Goal: Task Accomplishment & Management: Manage account settings

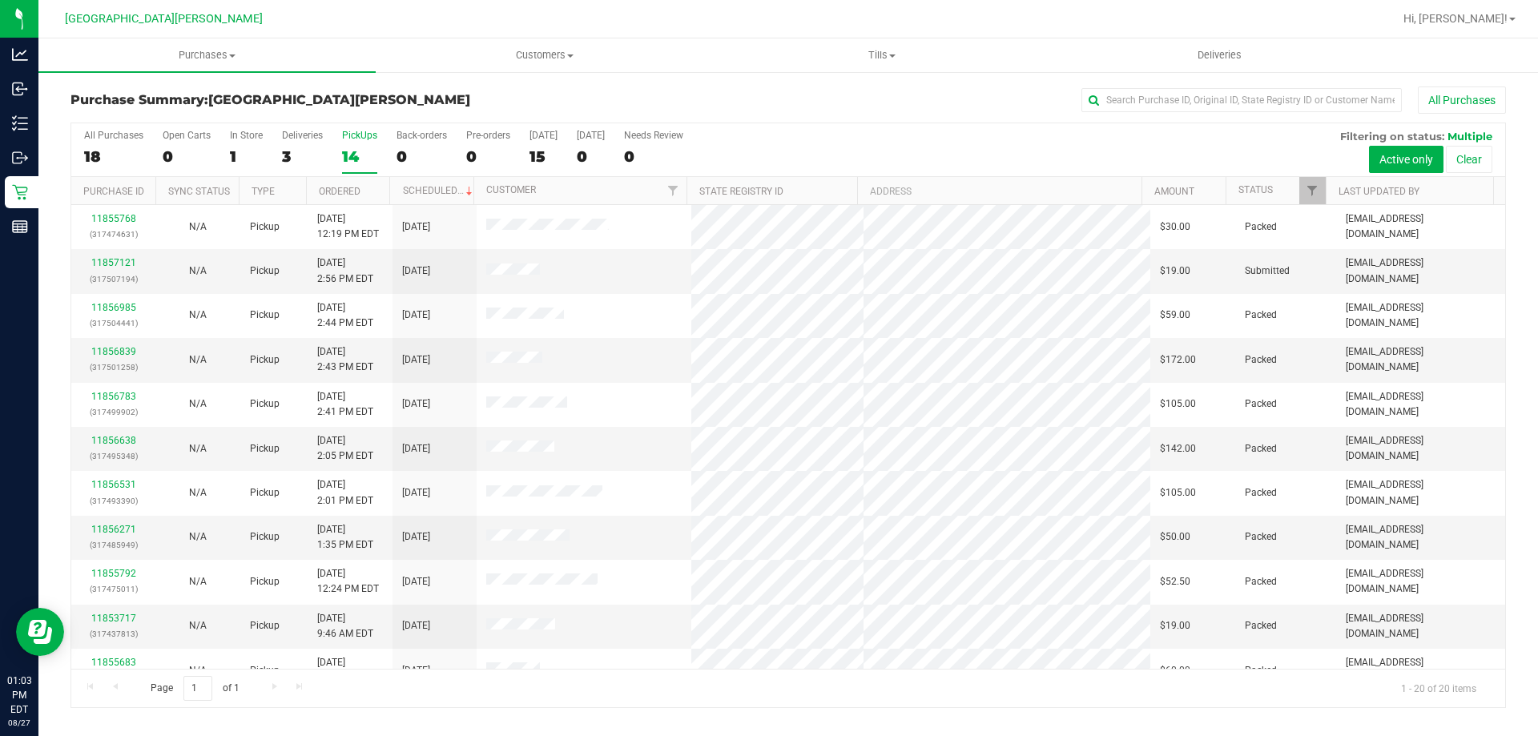
click at [360, 143] on label "PickUps 14" at bounding box center [359, 152] width 35 height 44
click at [0, 0] on input "PickUps 14" at bounding box center [0, 0] width 0 height 0
click at [216, 54] on span "Purchases" at bounding box center [206, 55] width 337 height 14
click at [162, 109] on li "Fulfillment" at bounding box center [206, 116] width 337 height 19
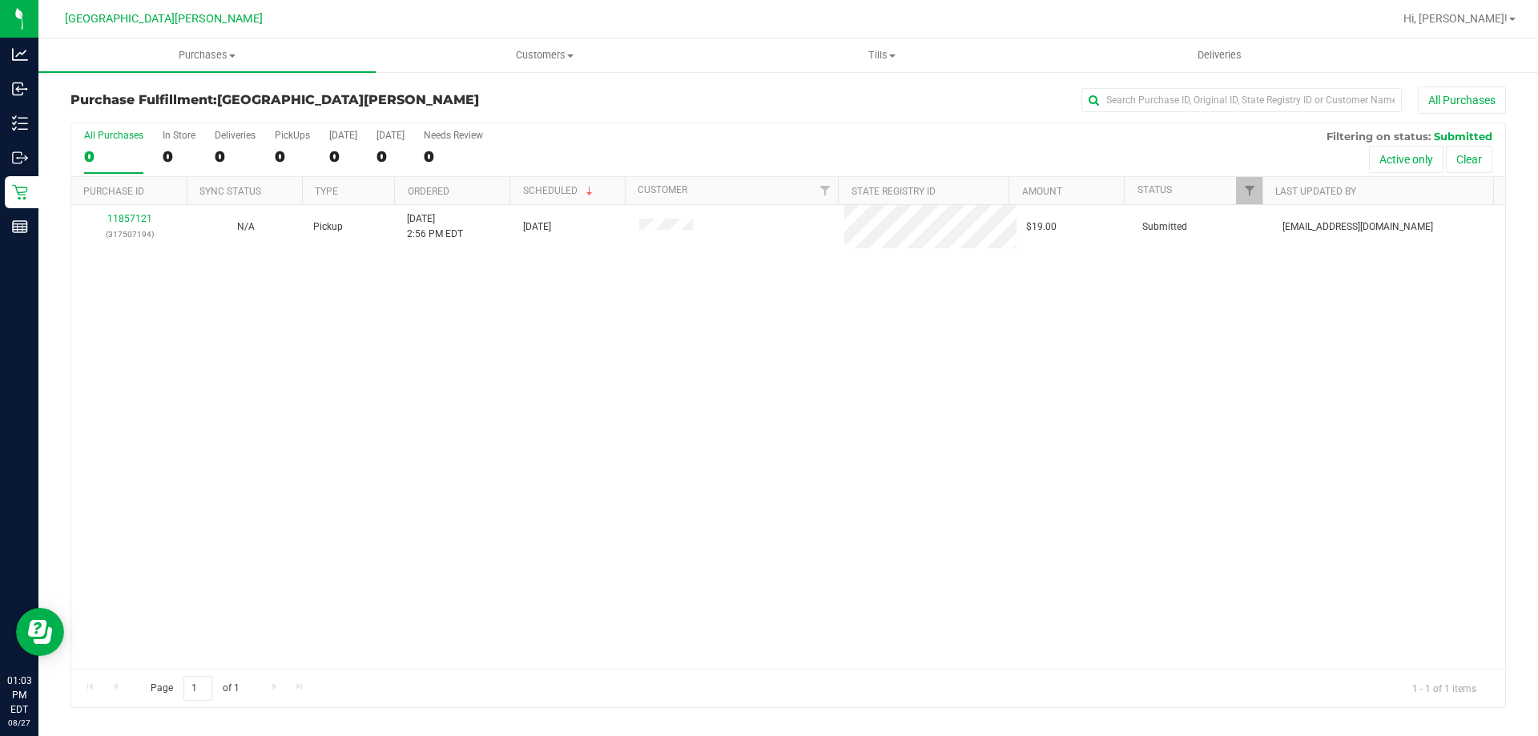
click at [396, 427] on div "11857121 (317507194) N/A Pickup [DATE] 2:56 PM EDT 8/27/2025 $19.00 Submitted […" at bounding box center [788, 437] width 1434 height 464
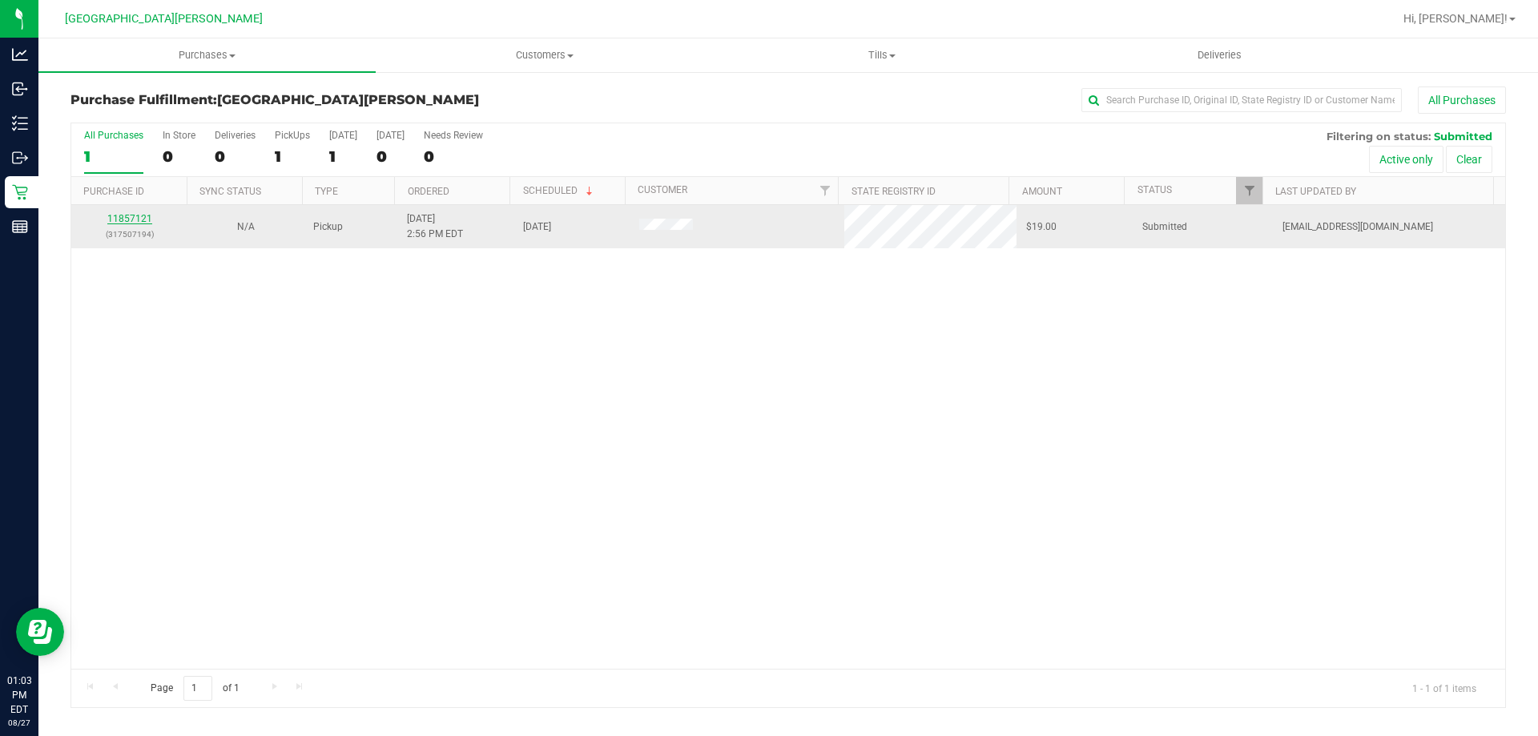
click at [139, 222] on link "11857121" at bounding box center [129, 218] width 45 height 11
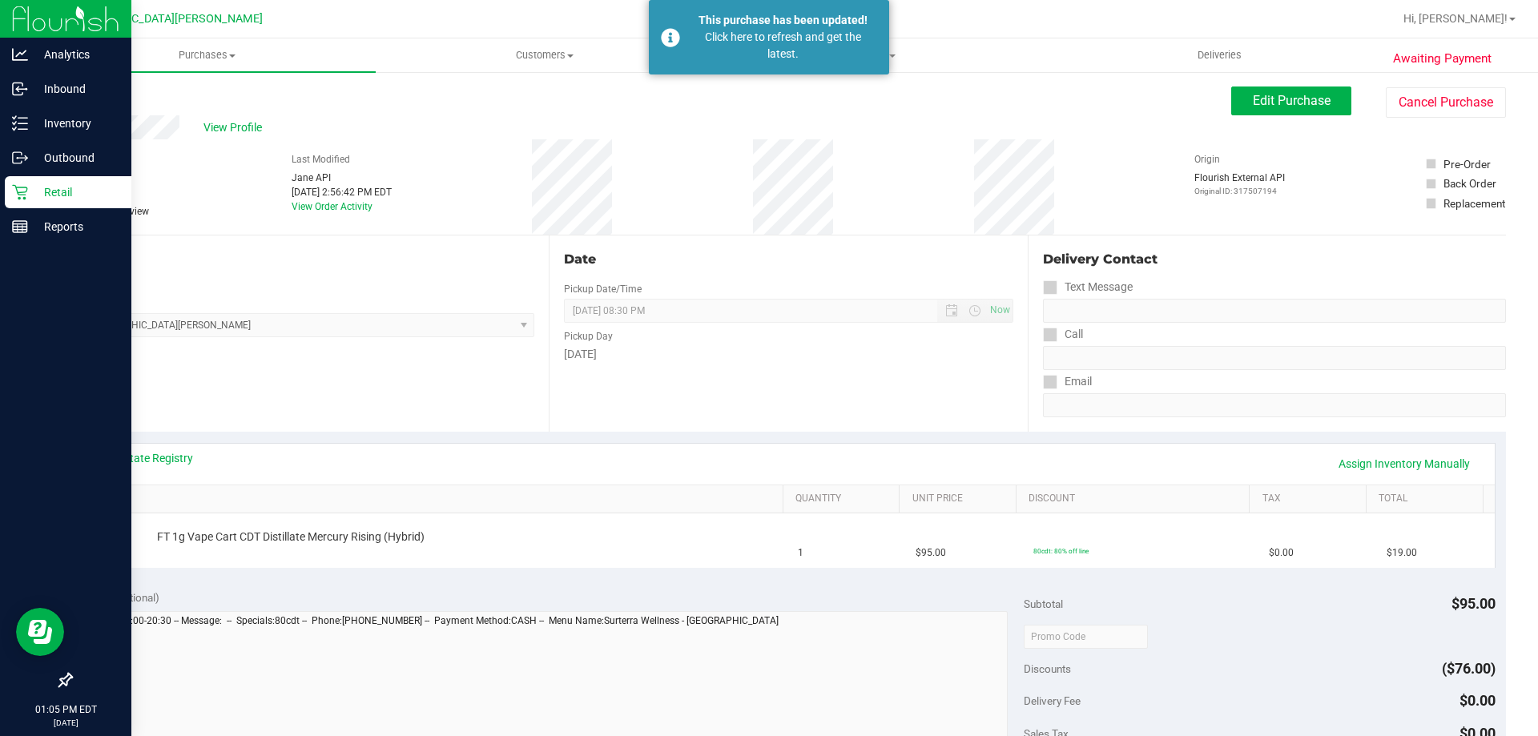
click at [31, 195] on p "Retail" at bounding box center [76, 192] width 96 height 19
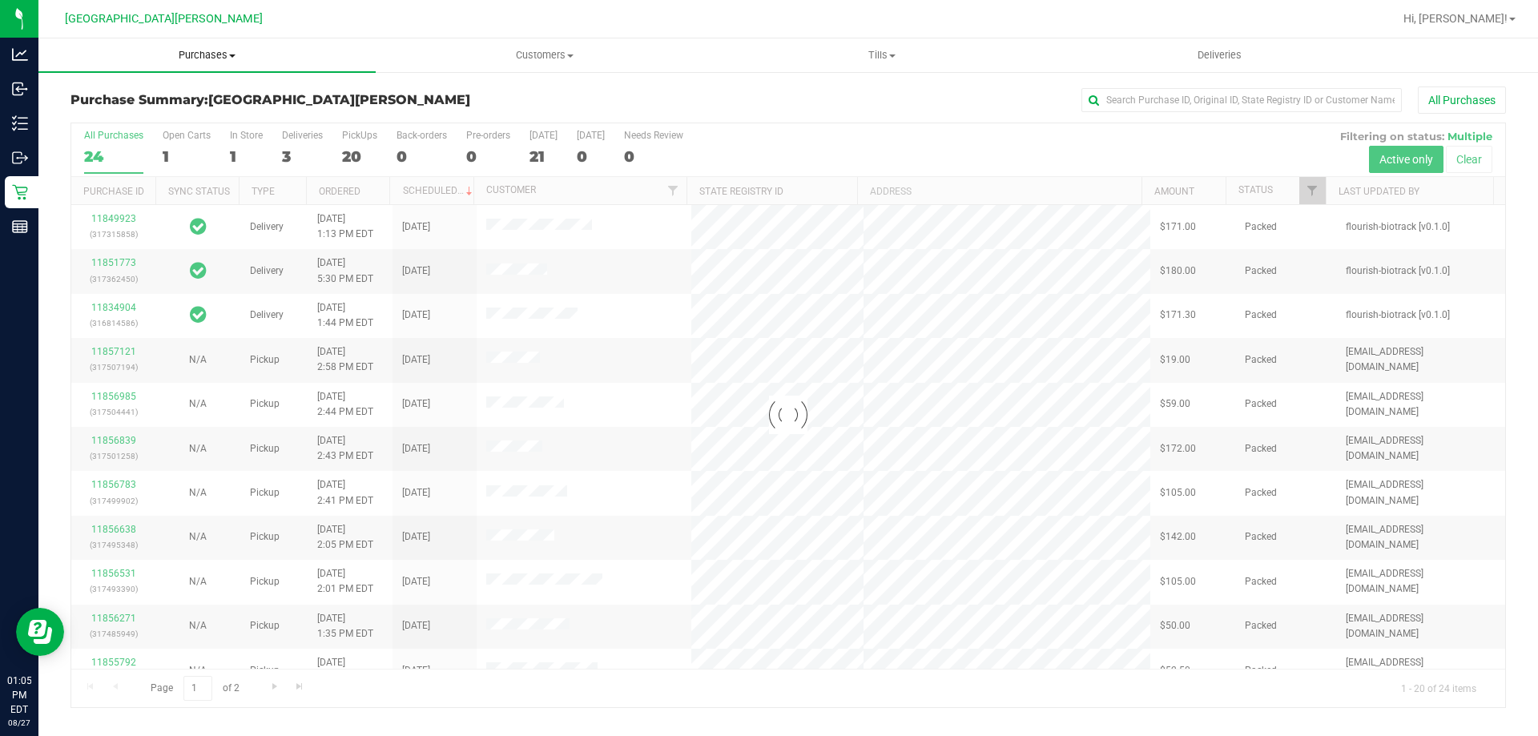
click at [192, 60] on span "Purchases" at bounding box center [206, 55] width 337 height 14
click at [151, 119] on li "Fulfillment" at bounding box center [206, 116] width 337 height 19
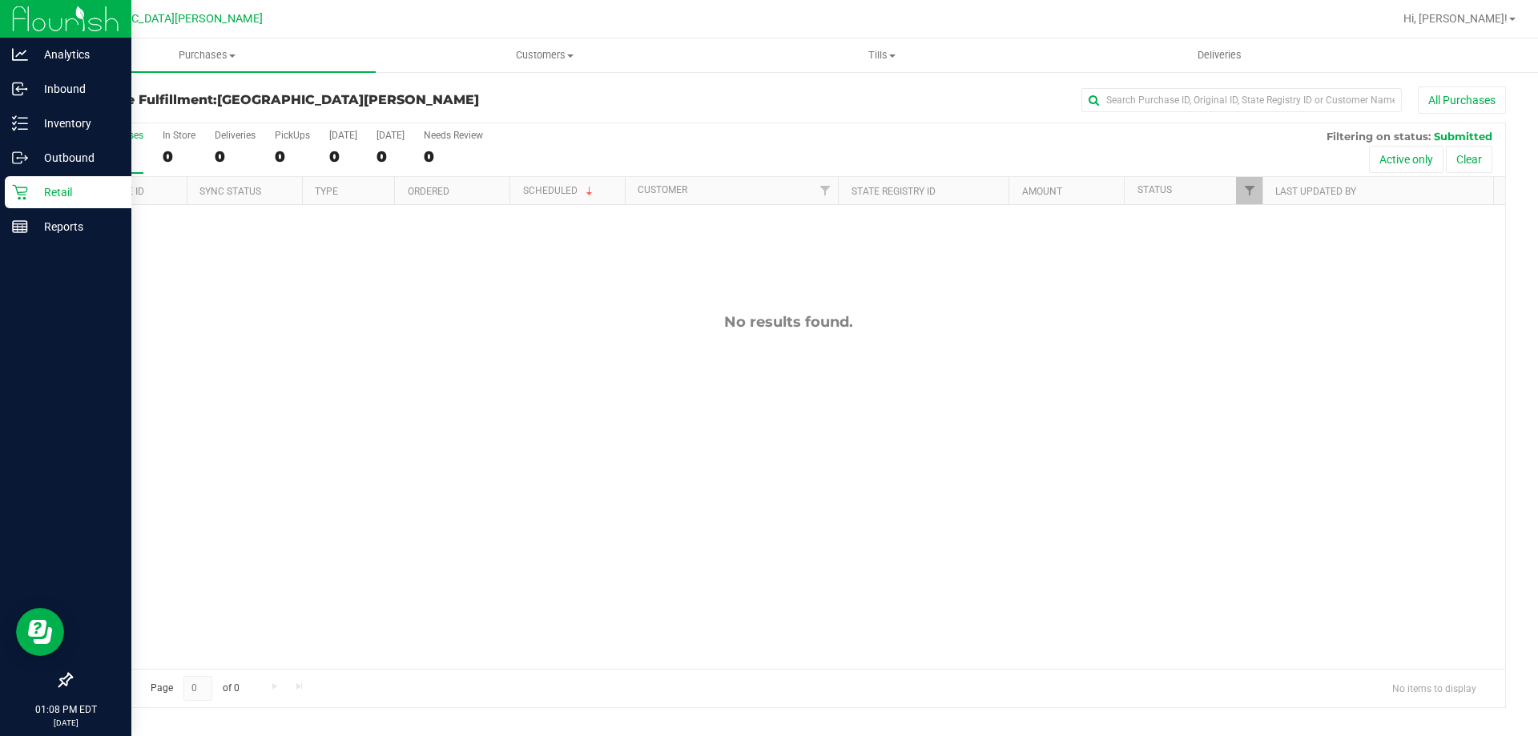
click at [38, 180] on div "Retail" at bounding box center [68, 192] width 127 height 32
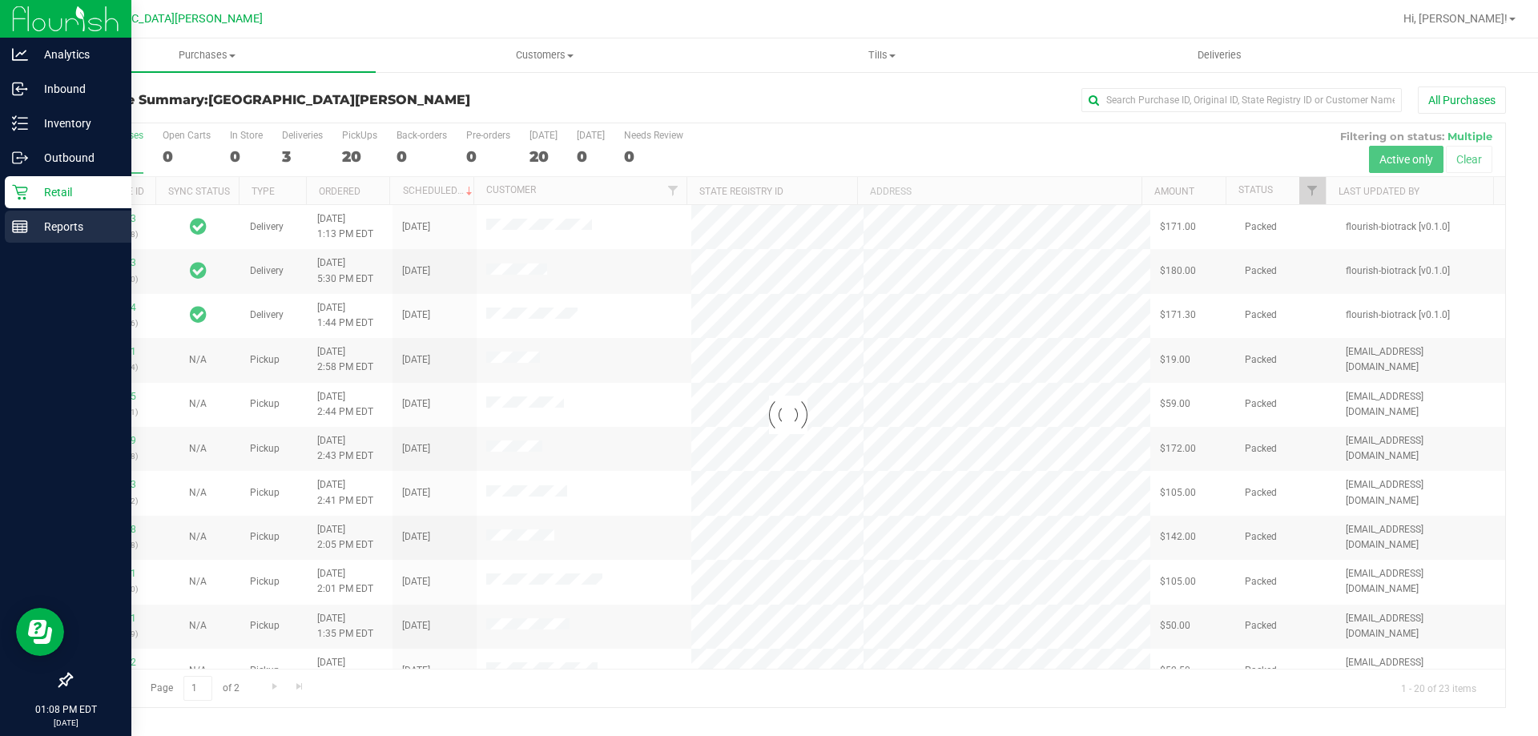
click at [14, 224] on line at bounding box center [20, 224] width 14 height 0
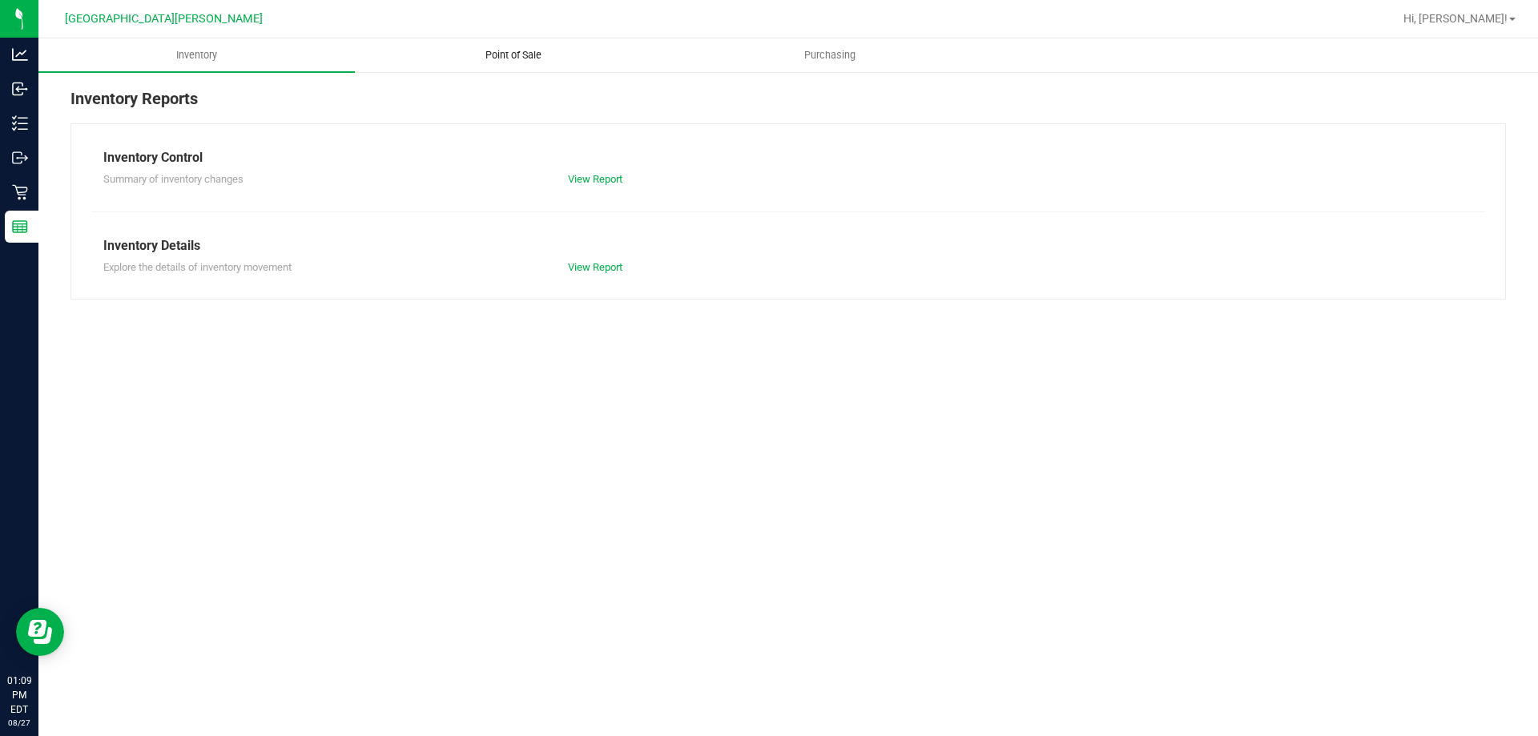
click at [516, 56] on span "Point of Sale" at bounding box center [513, 55] width 99 height 14
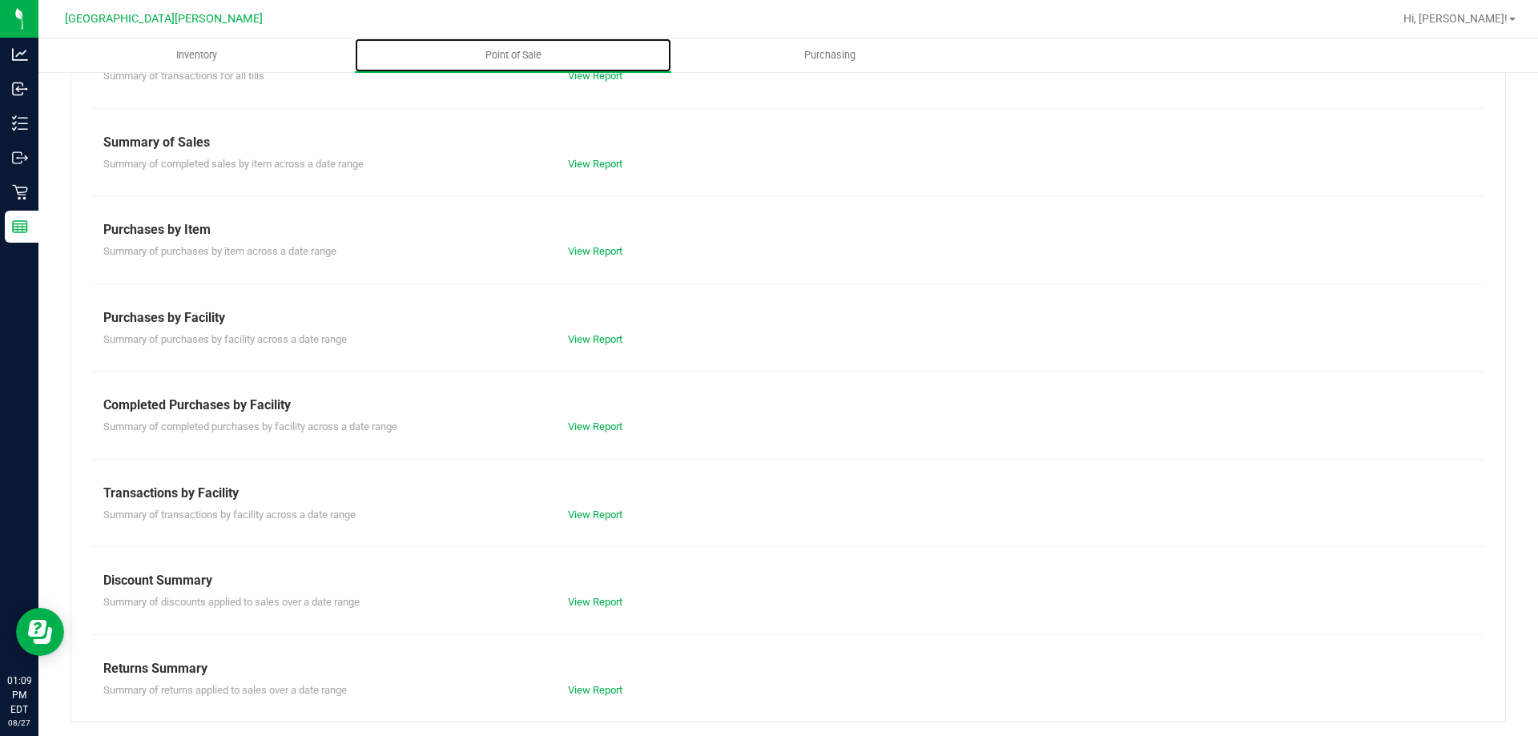
scroll to position [106, 0]
click at [585, 425] on link "View Report" at bounding box center [595, 424] width 54 height 12
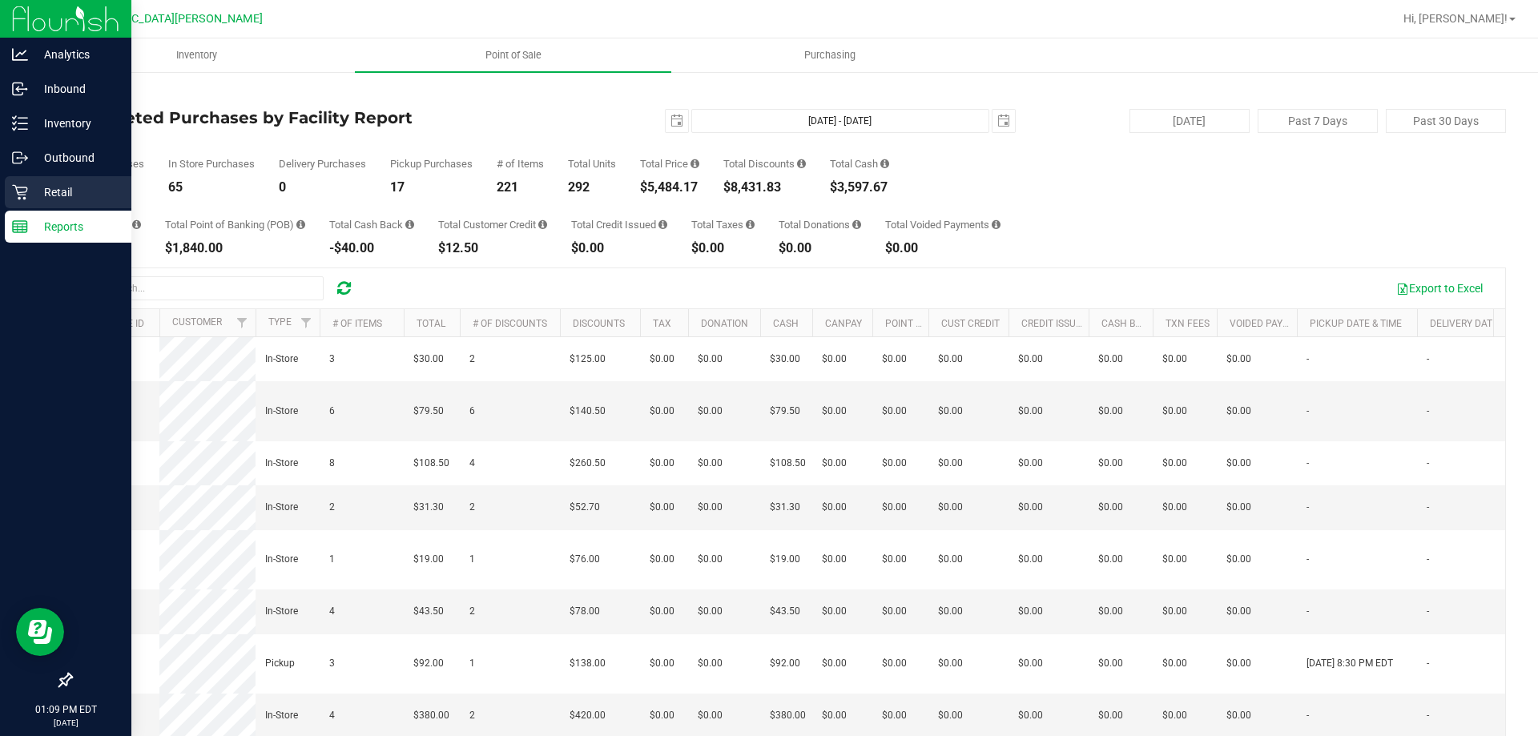
click at [65, 191] on p "Retail" at bounding box center [76, 192] width 96 height 19
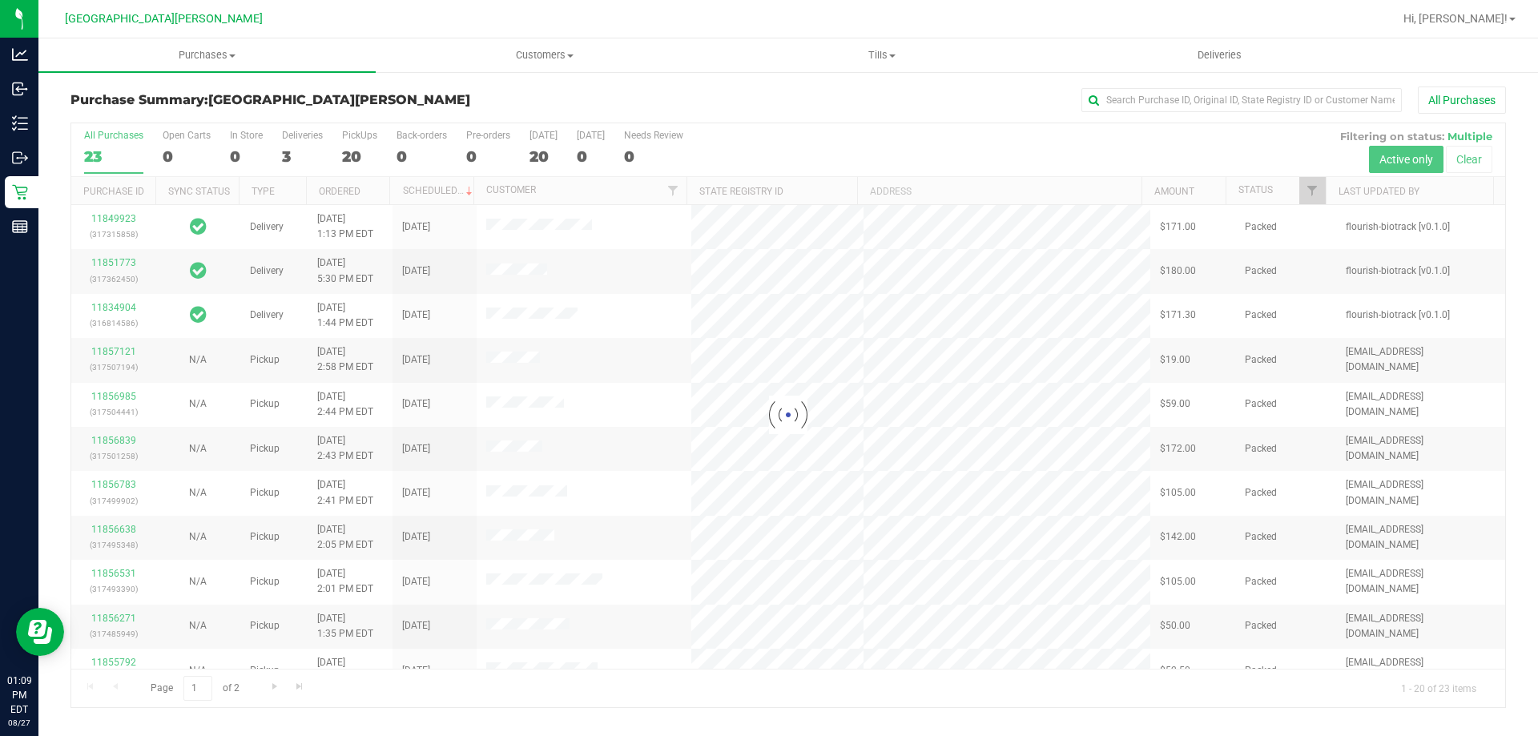
click at [360, 156] on div at bounding box center [788, 415] width 1434 height 584
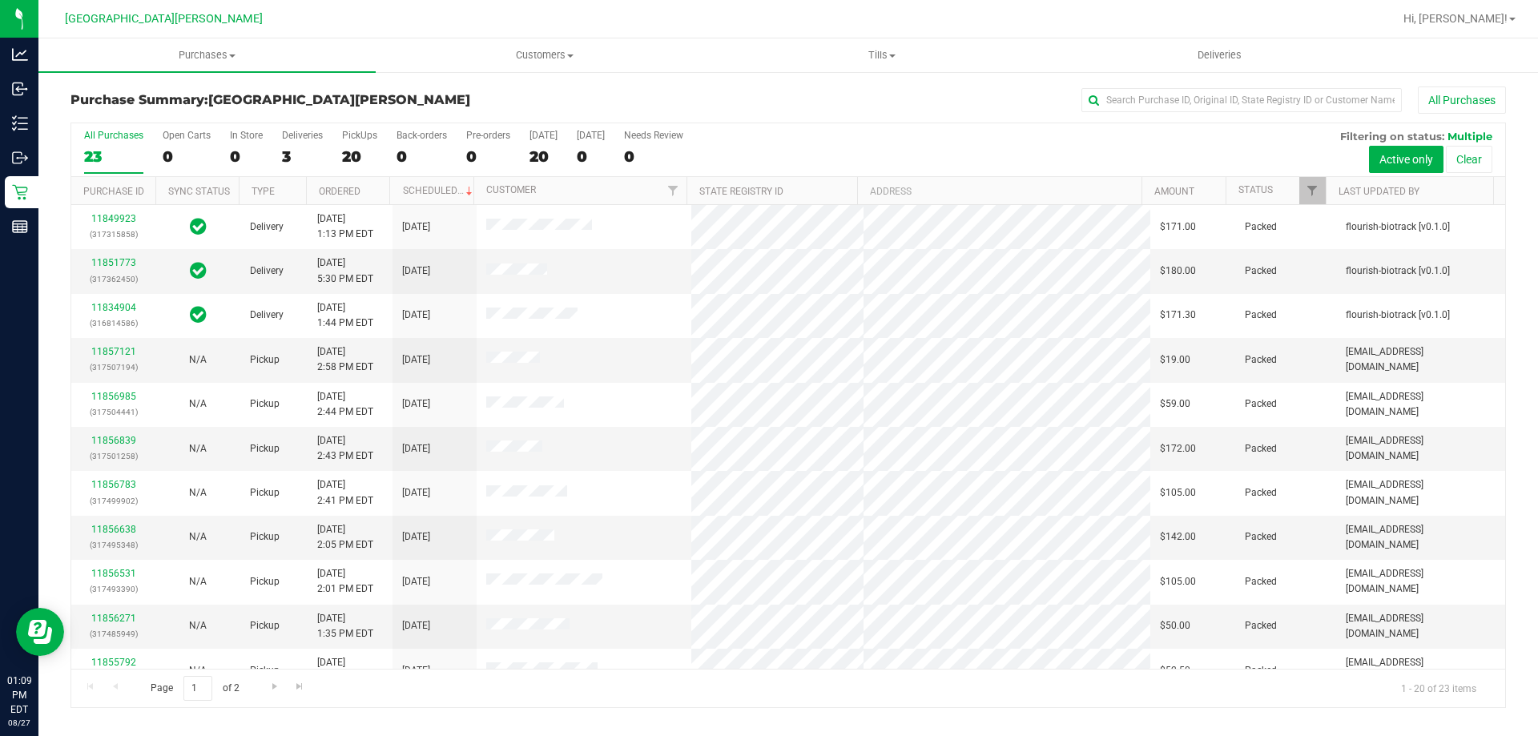
click at [360, 156] on div "20" at bounding box center [359, 156] width 35 height 18
click at [0, 0] on input "PickUps 20" at bounding box center [0, 0] width 0 height 0
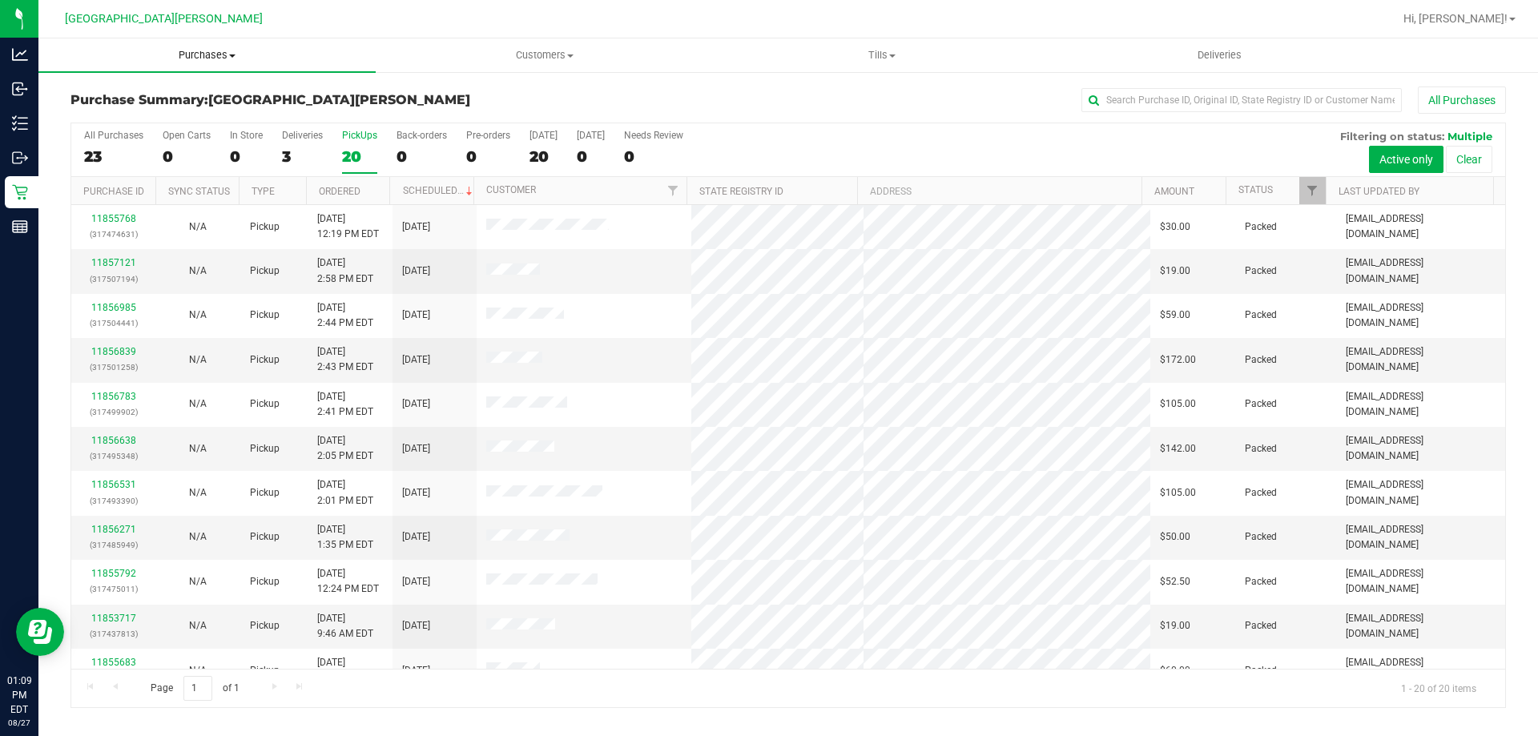
click at [213, 60] on span "Purchases" at bounding box center [206, 55] width 337 height 14
click at [114, 119] on span "Fulfillment" at bounding box center [87, 116] width 99 height 14
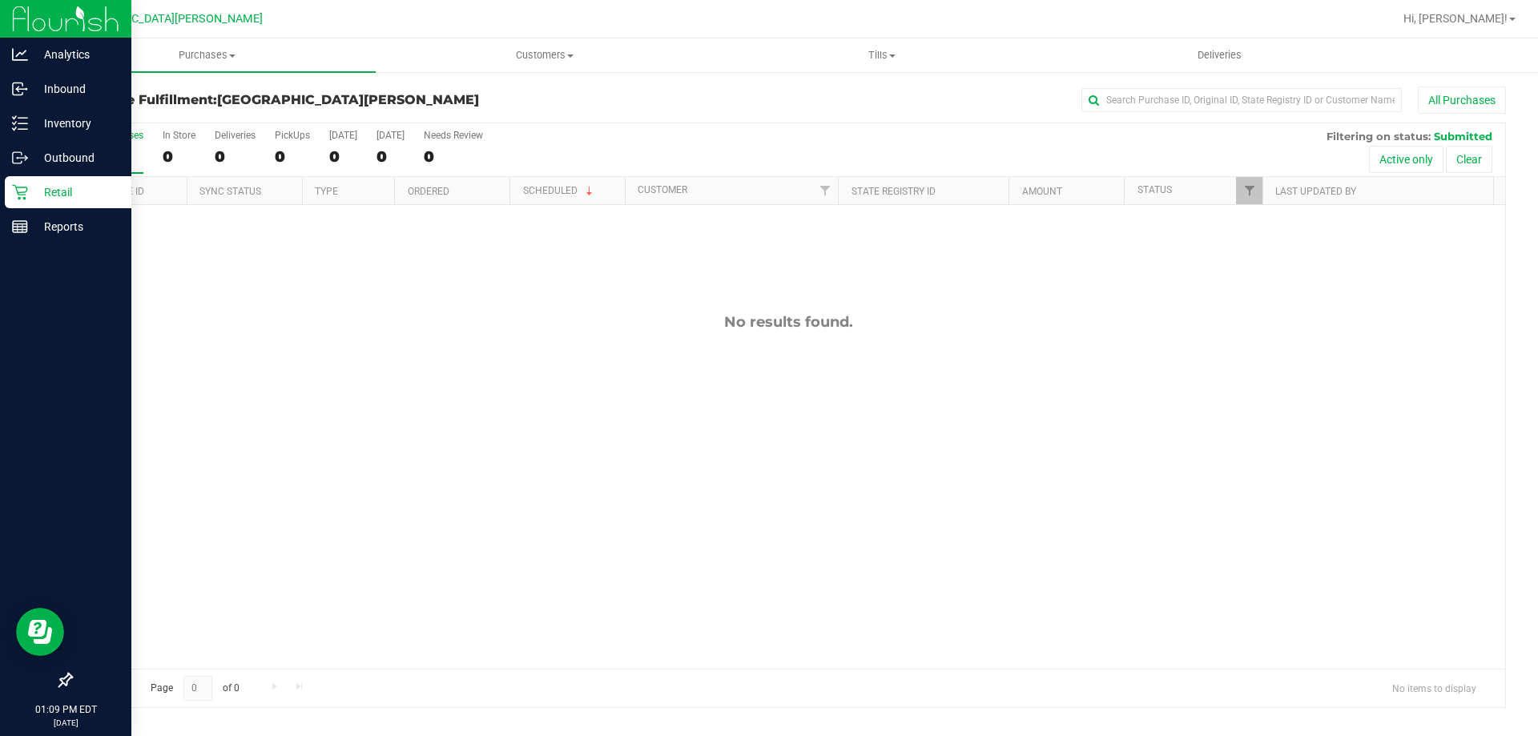
click at [22, 190] on icon at bounding box center [20, 192] width 16 height 16
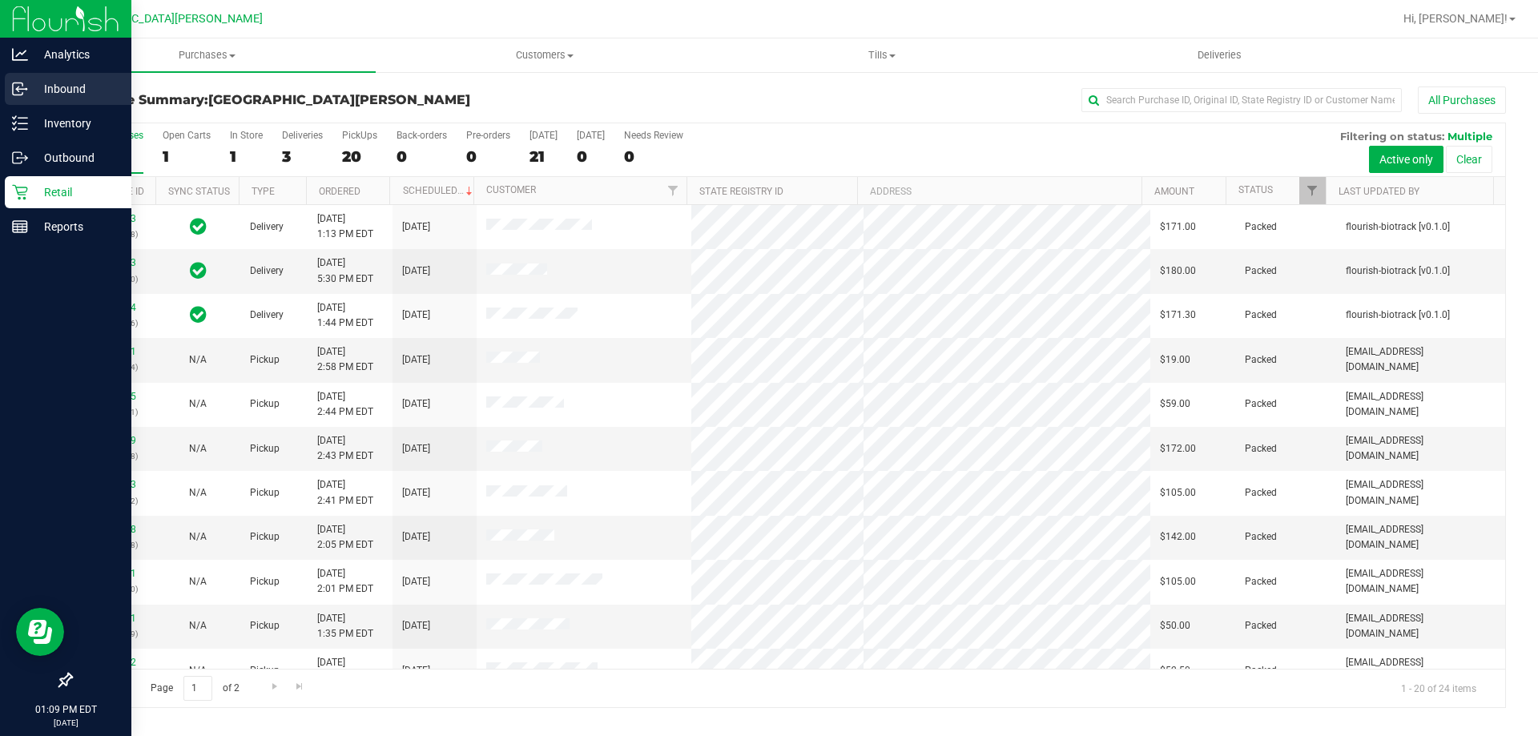
click at [32, 90] on p "Inbound" at bounding box center [76, 88] width 96 height 19
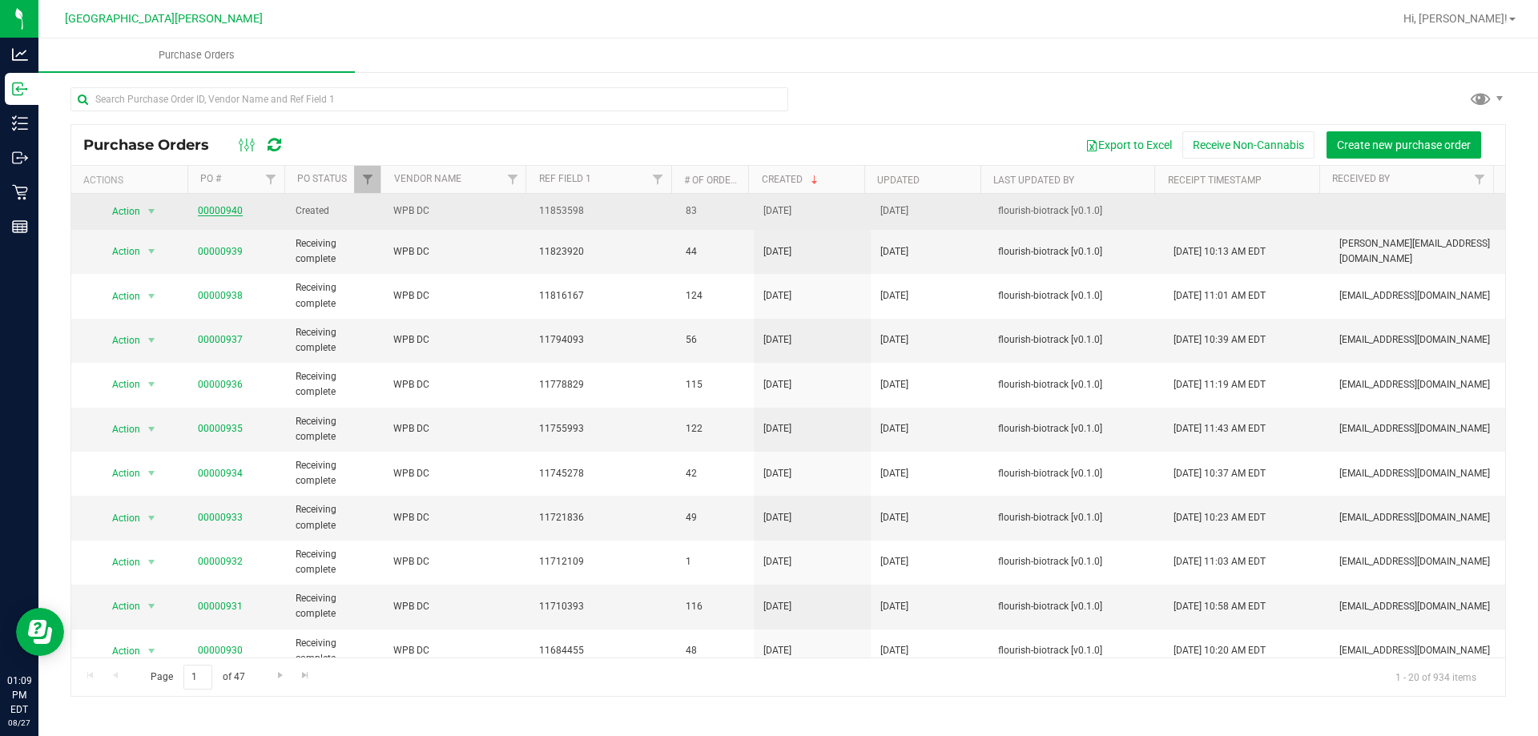
click at [215, 211] on link "00000940" at bounding box center [220, 210] width 45 height 11
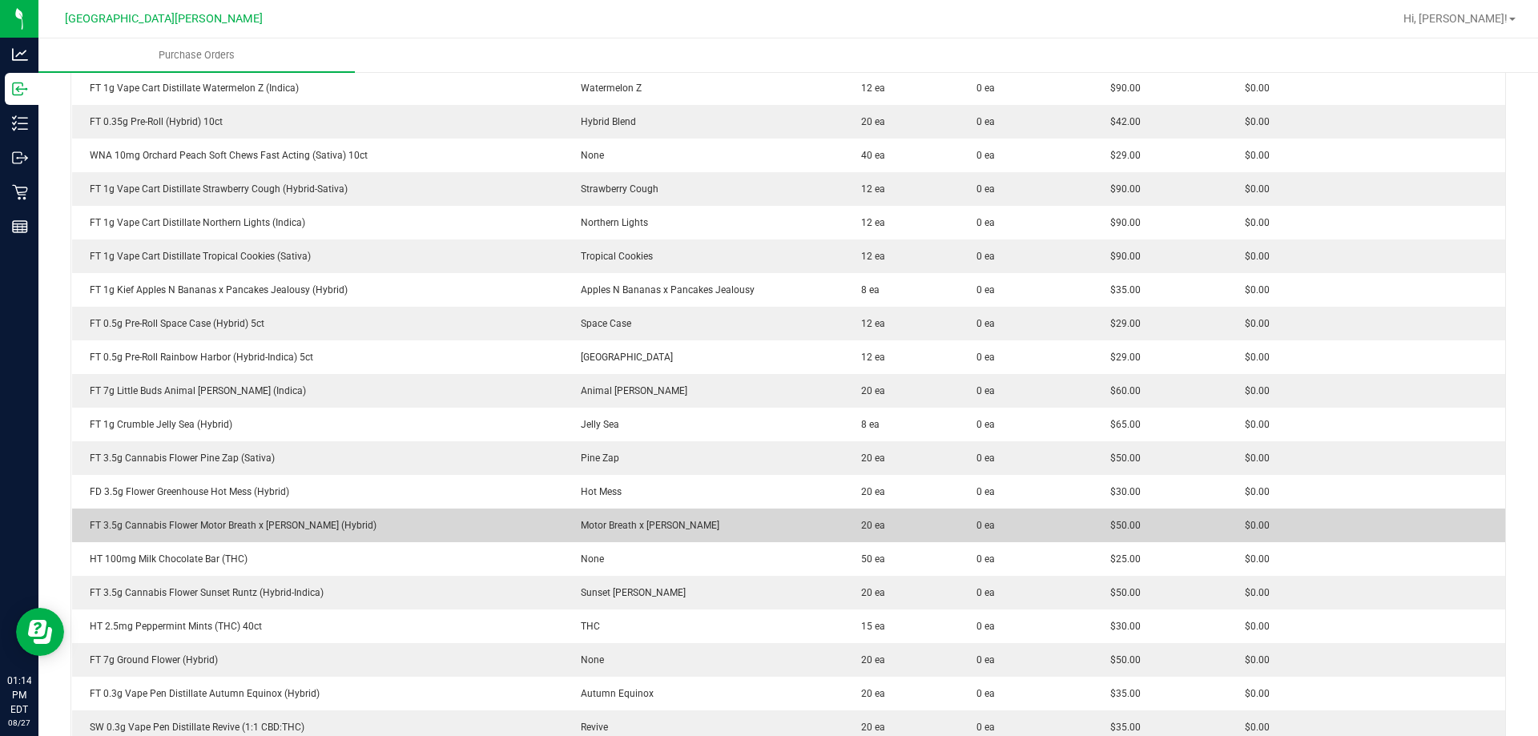
scroll to position [2323, 0]
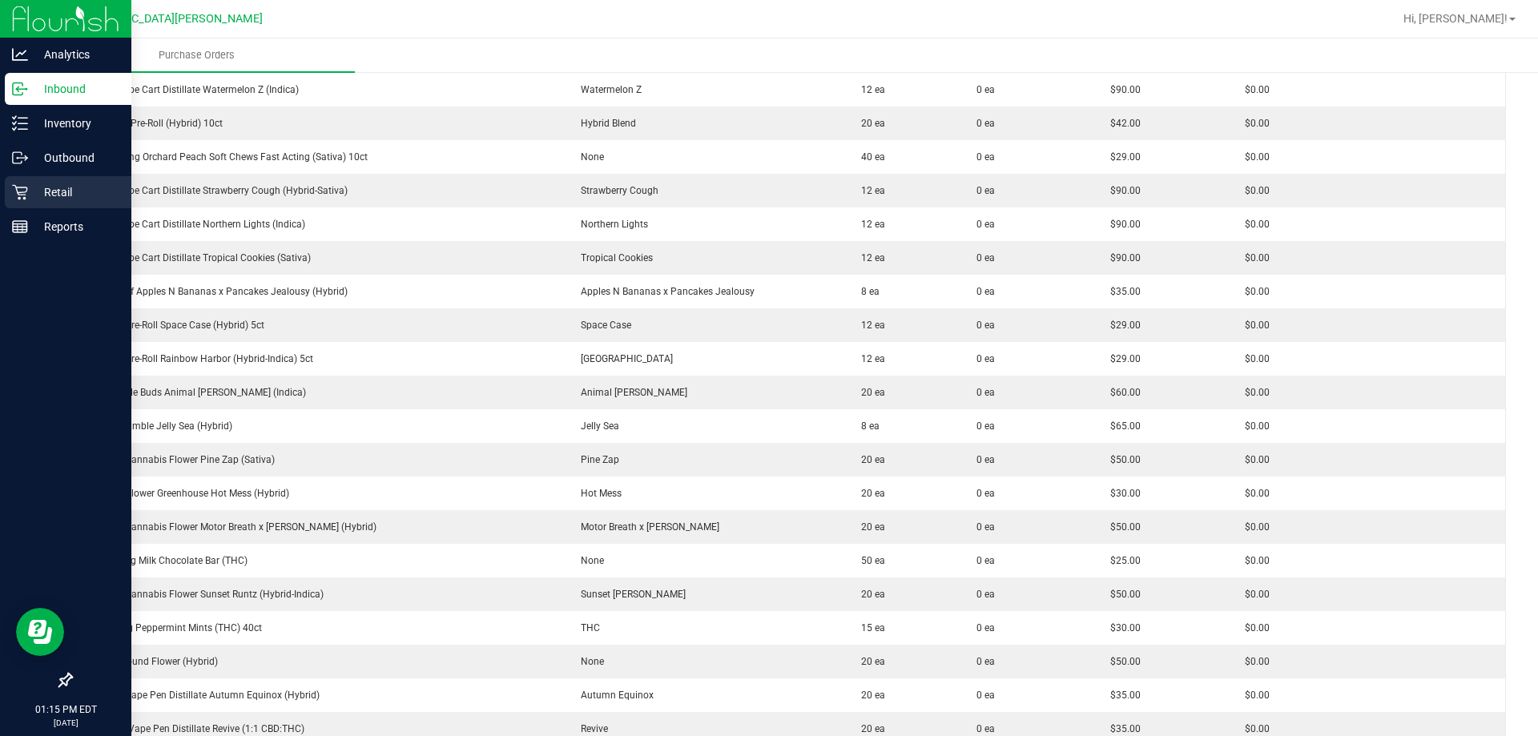
click at [49, 195] on p "Retail" at bounding box center [76, 192] width 96 height 19
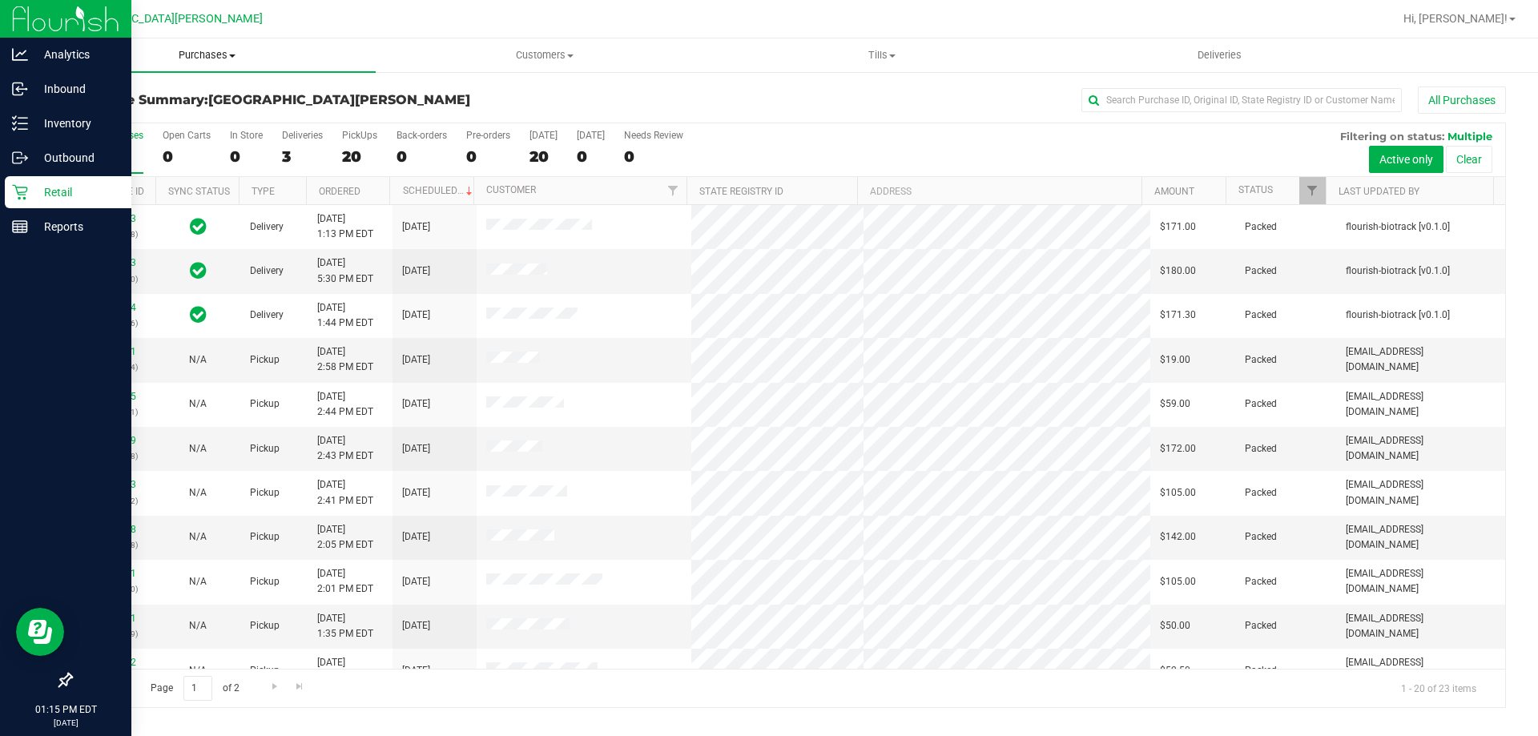
click at [209, 65] on uib-tab-heading "Purchases Summary of purchases Fulfillment All purchases" at bounding box center [206, 55] width 337 height 34
click at [135, 122] on span "Fulfillment" at bounding box center [87, 116] width 99 height 14
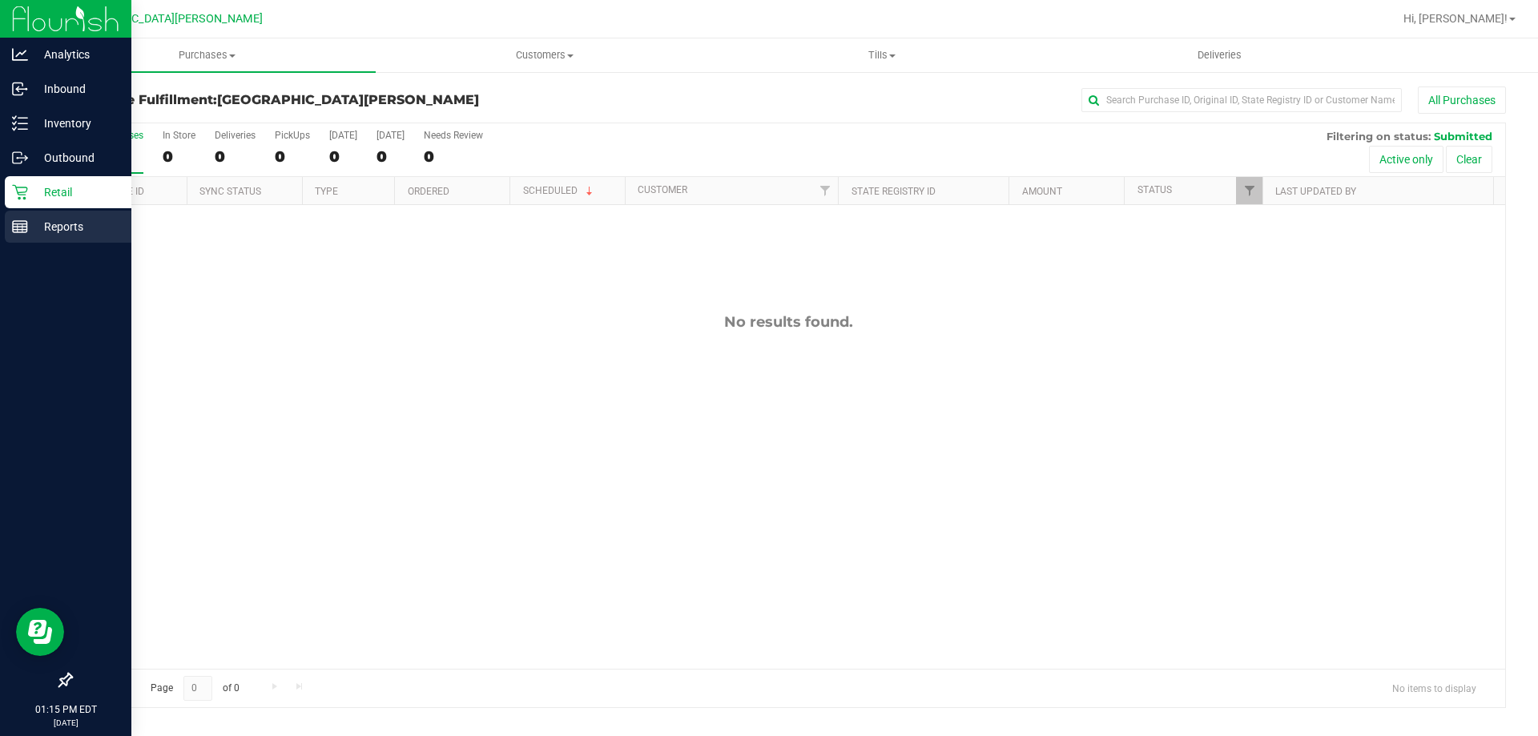
click at [18, 235] on div "Reports" at bounding box center [68, 227] width 127 height 32
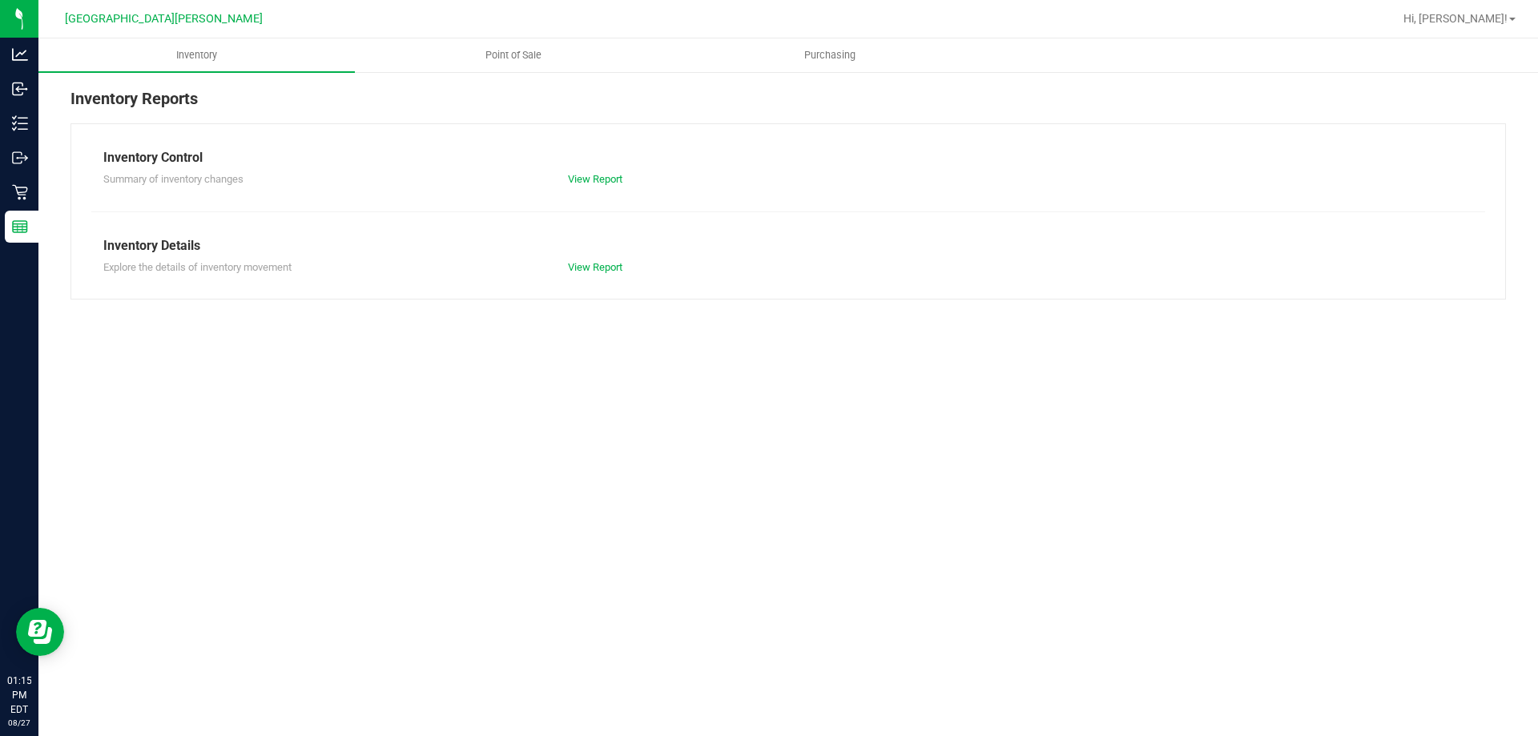
click at [524, 18] on div at bounding box center [840, 18] width 1106 height 31
click at [505, 50] on span "Point of Sale" at bounding box center [513, 55] width 99 height 14
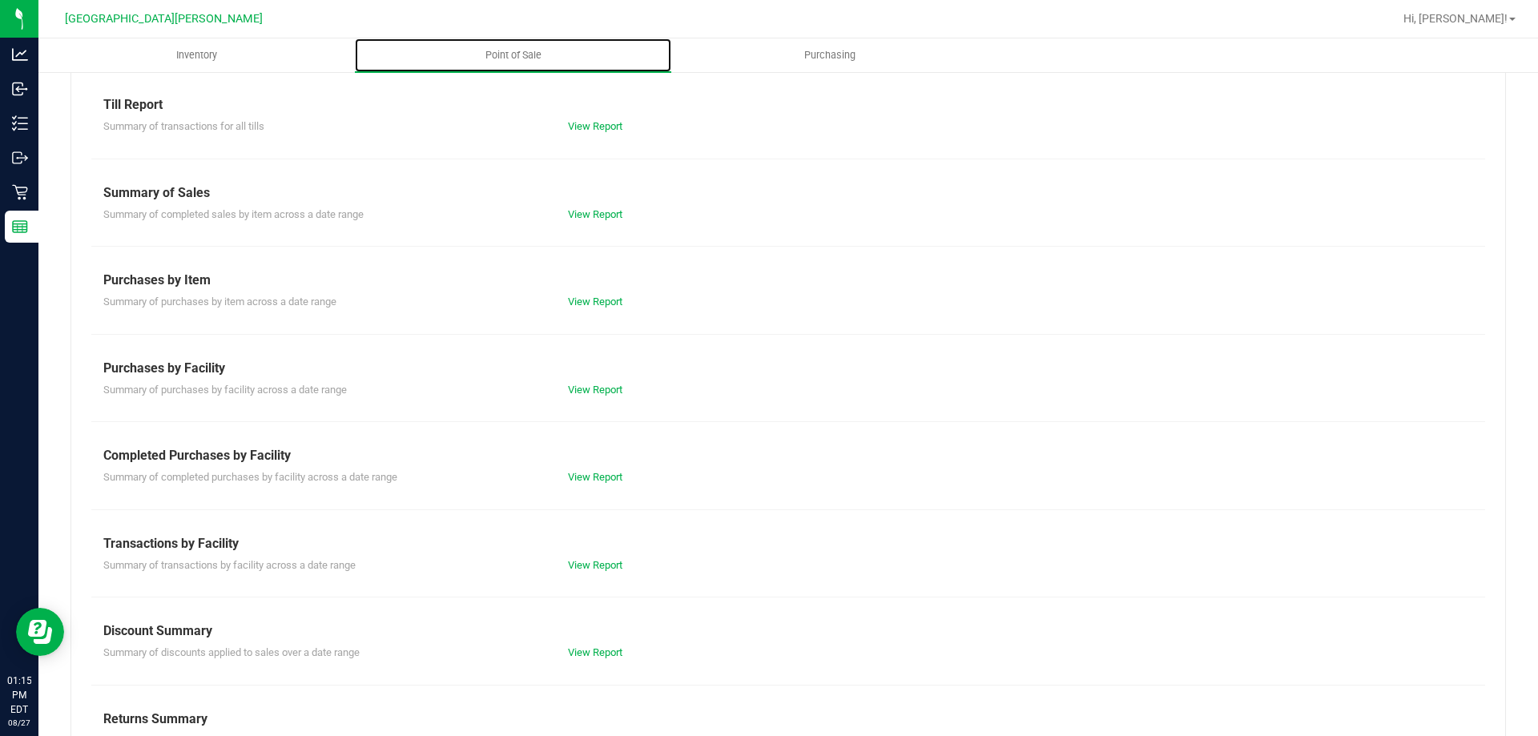
scroll to position [106, 0]
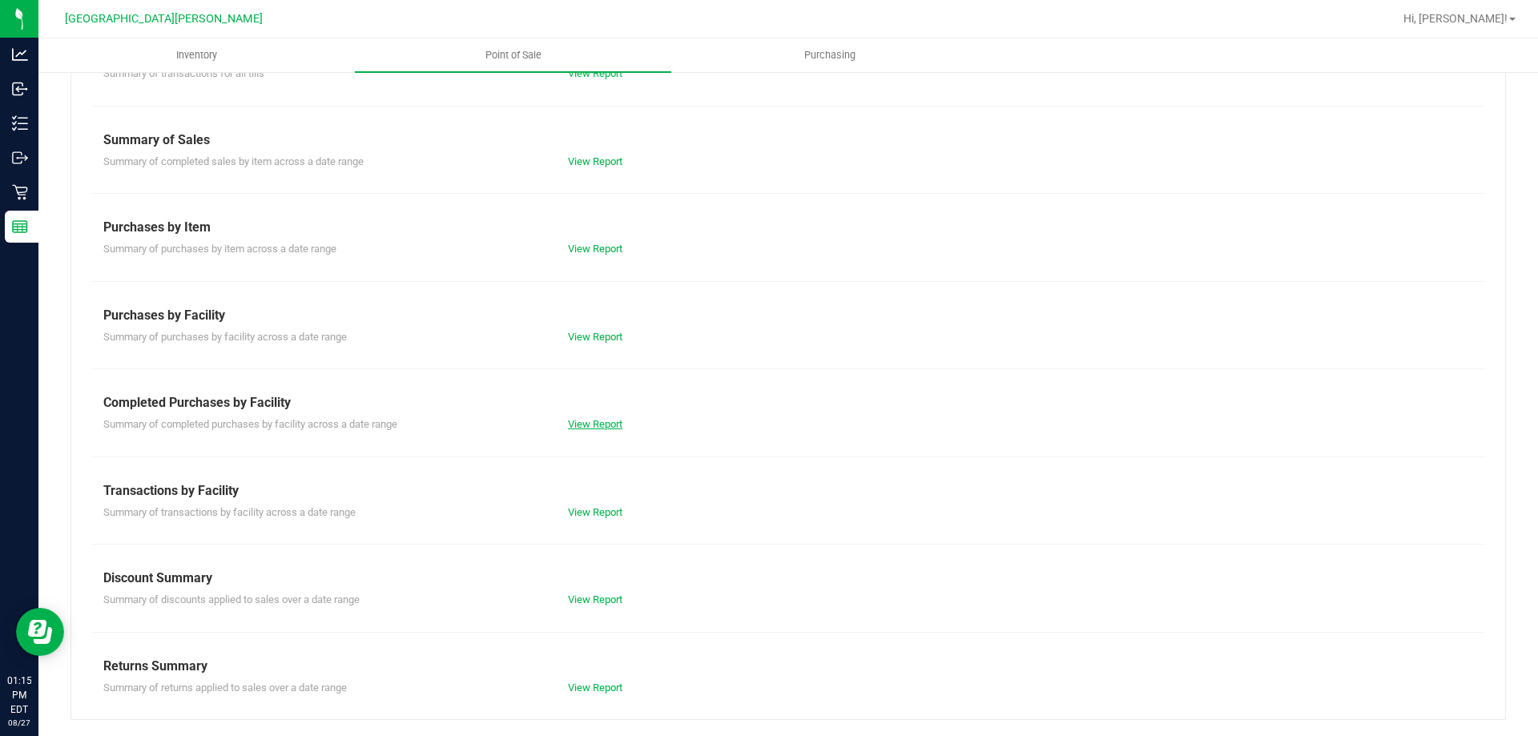
click at [601, 424] on link "View Report" at bounding box center [595, 424] width 54 height 12
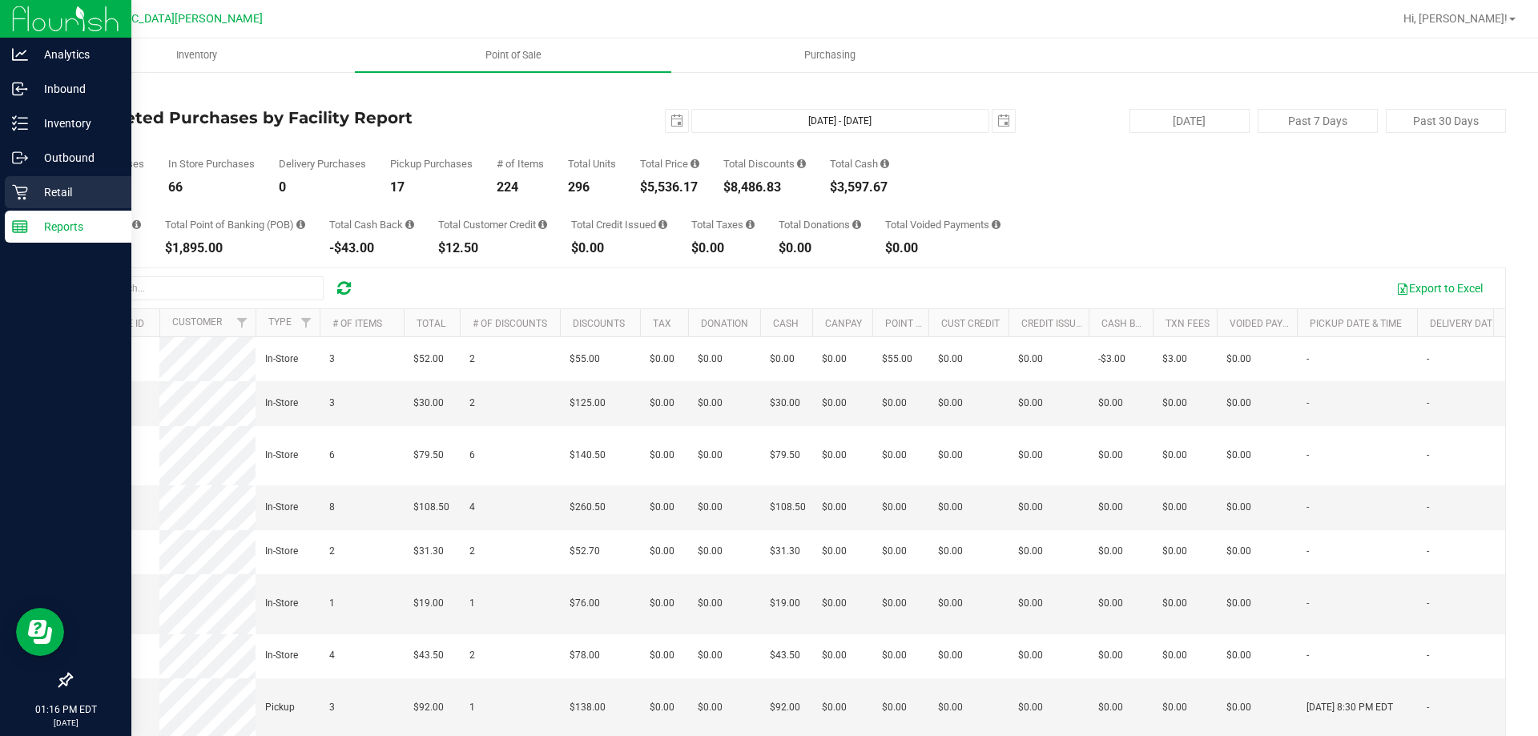
click at [26, 198] on icon at bounding box center [19, 192] width 15 height 15
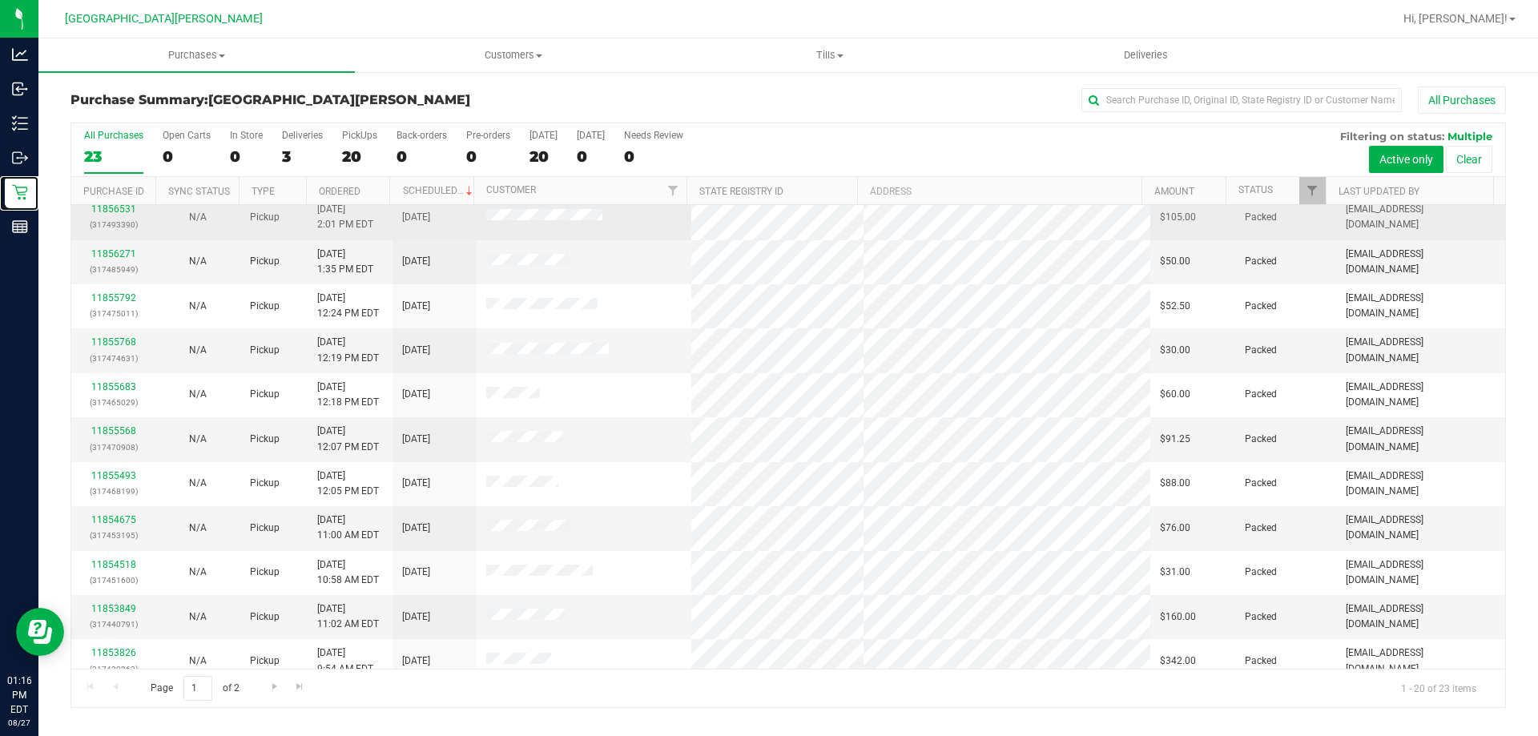
scroll to position [423, 0]
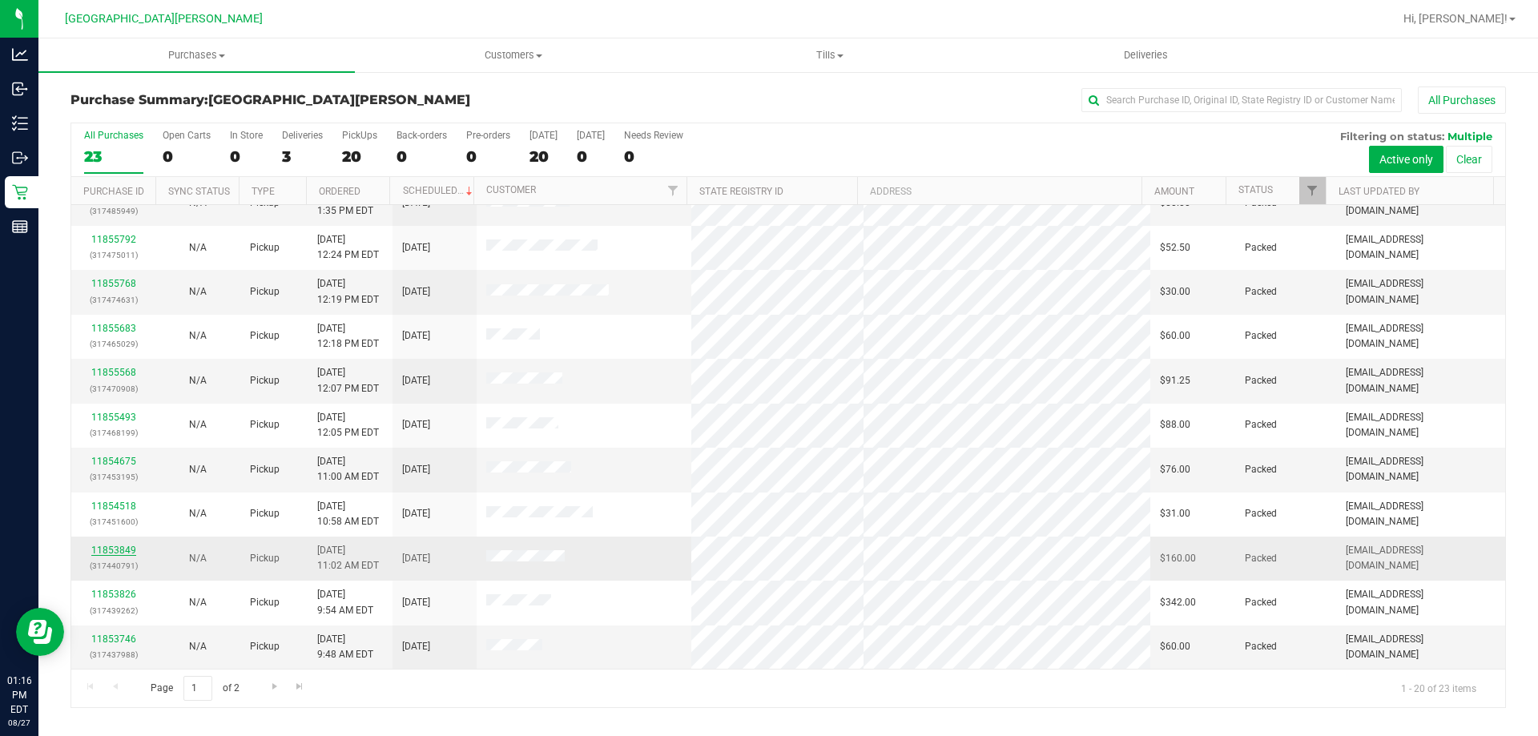
click at [133, 550] on link "11853849" at bounding box center [113, 550] width 45 height 11
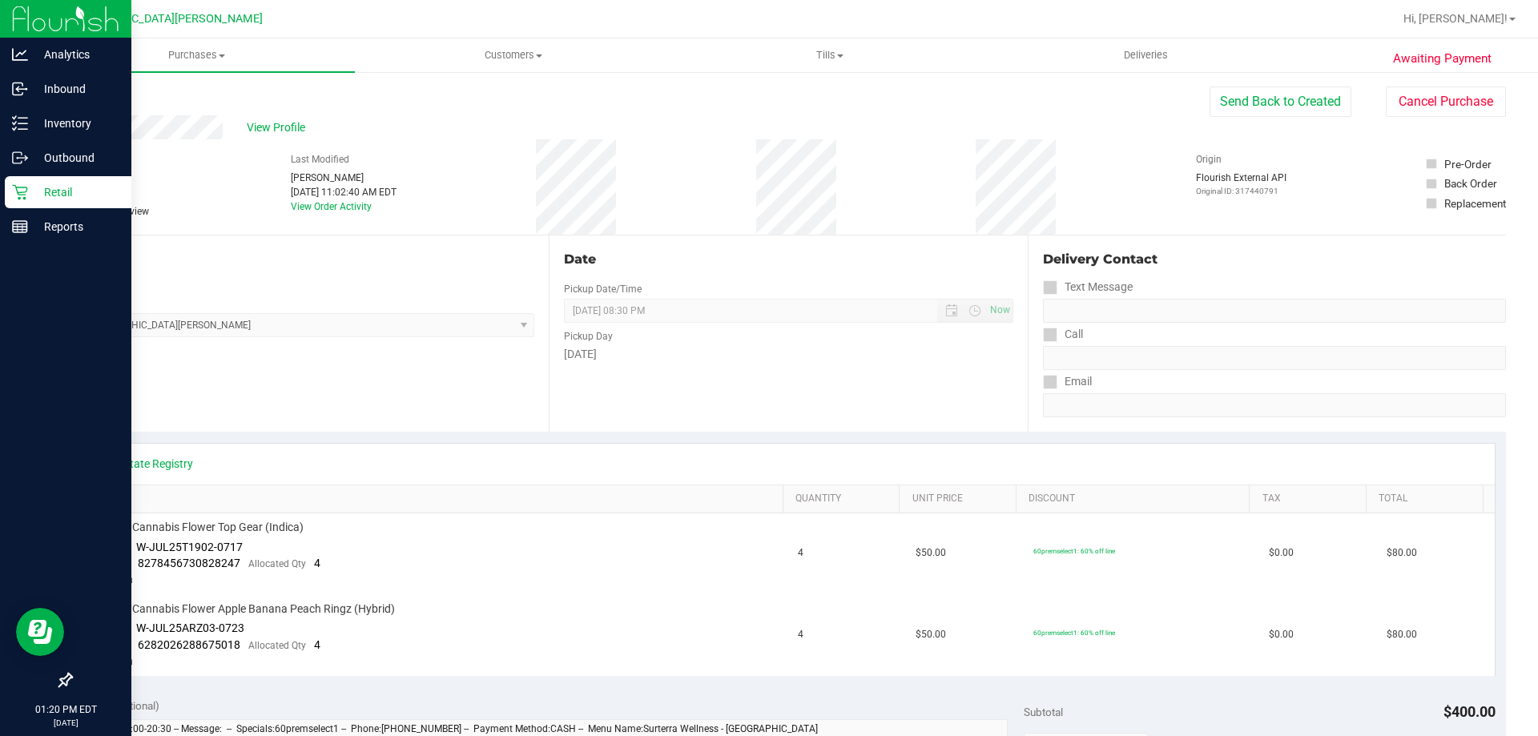
click at [30, 204] on div "Retail" at bounding box center [68, 192] width 127 height 32
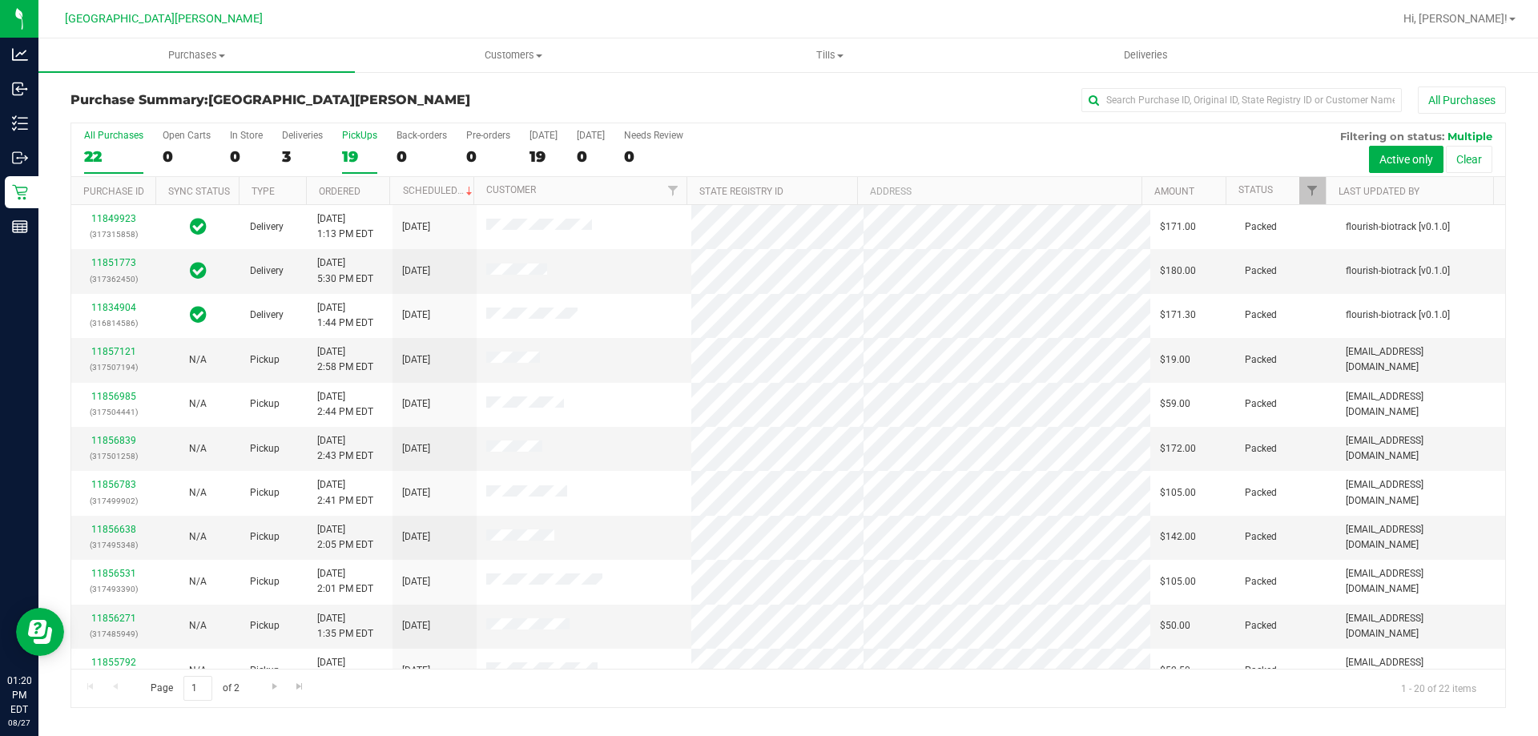
click at [375, 143] on label "PickUps 19" at bounding box center [359, 152] width 35 height 44
click at [0, 0] on input "PickUps 19" at bounding box center [0, 0] width 0 height 0
click at [375, 143] on label "PickUps 19" at bounding box center [359, 152] width 35 height 44
click at [0, 0] on input "PickUps 19" at bounding box center [0, 0] width 0 height 0
click at [350, 158] on div "19" at bounding box center [359, 156] width 35 height 18
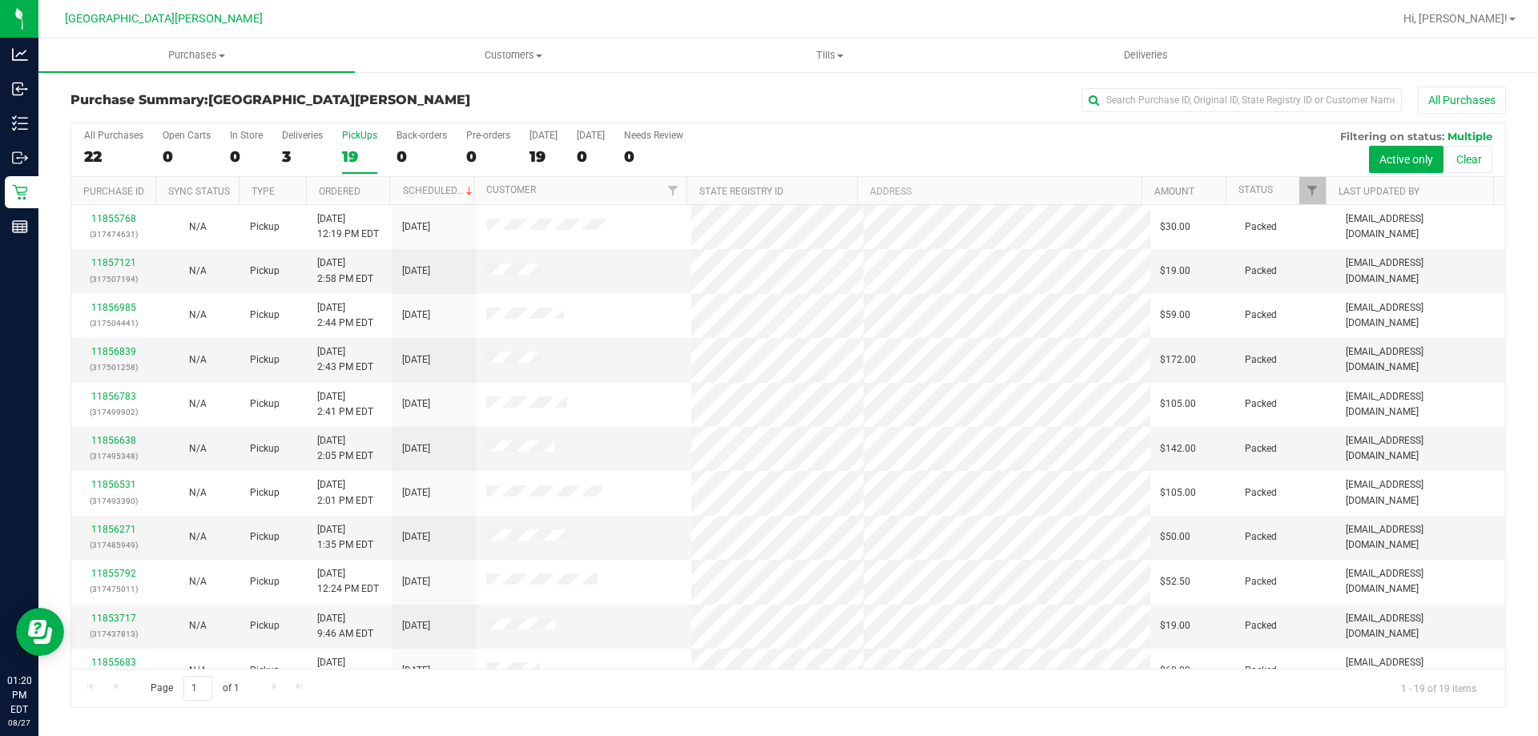
click at [0, 0] on input "PickUps 19" at bounding box center [0, 0] width 0 height 0
click at [363, 151] on div "19" at bounding box center [359, 156] width 35 height 18
click at [0, 0] on input "PickUps 19" at bounding box center [0, 0] width 0 height 0
click at [363, 151] on div "21" at bounding box center [359, 156] width 35 height 18
click at [0, 0] on input "PickUps 21" at bounding box center [0, 0] width 0 height 0
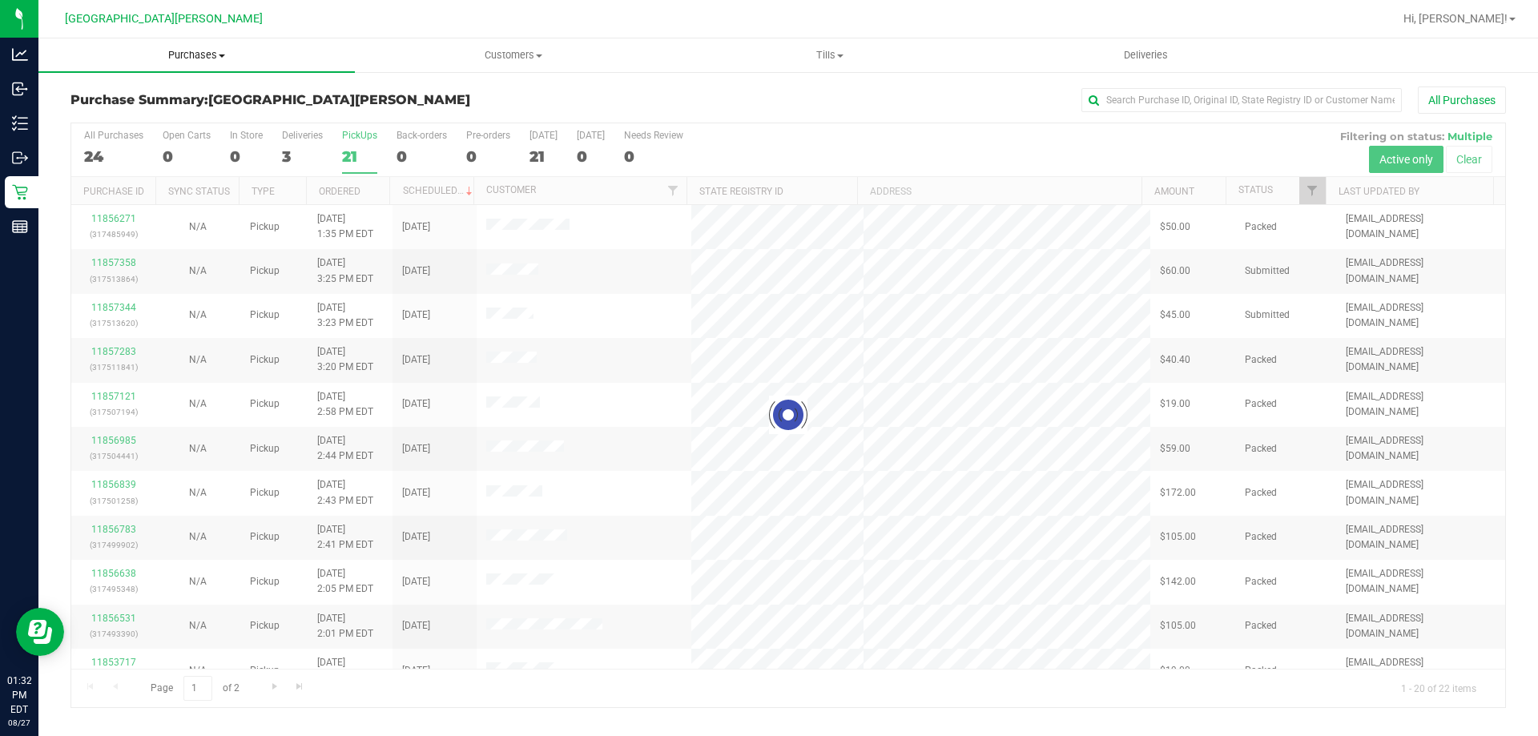
click at [198, 62] on uib-tab-heading "Purchases Summary of purchases Fulfillment All purchases" at bounding box center [196, 55] width 316 height 34
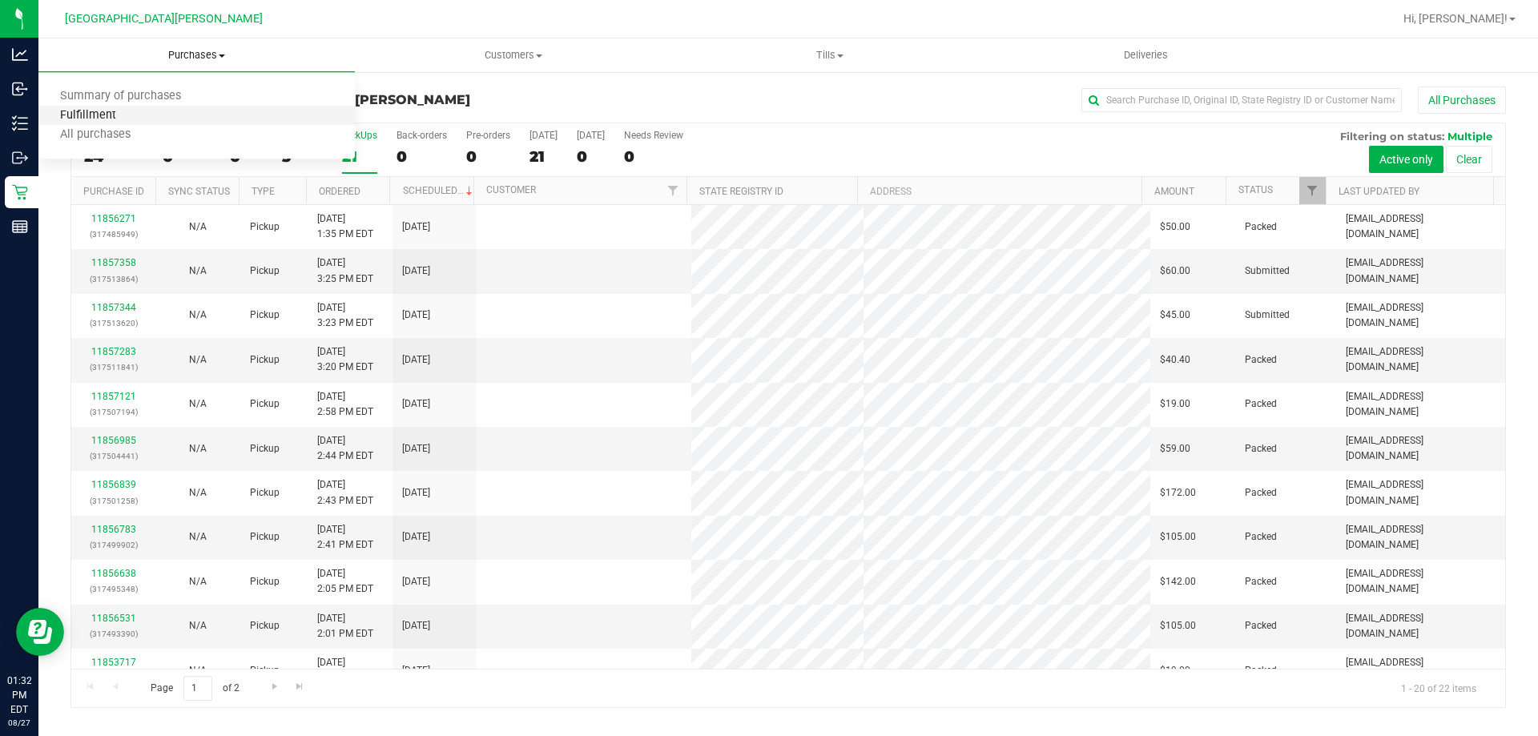
click at [120, 115] on span "Fulfillment" at bounding box center [87, 116] width 99 height 14
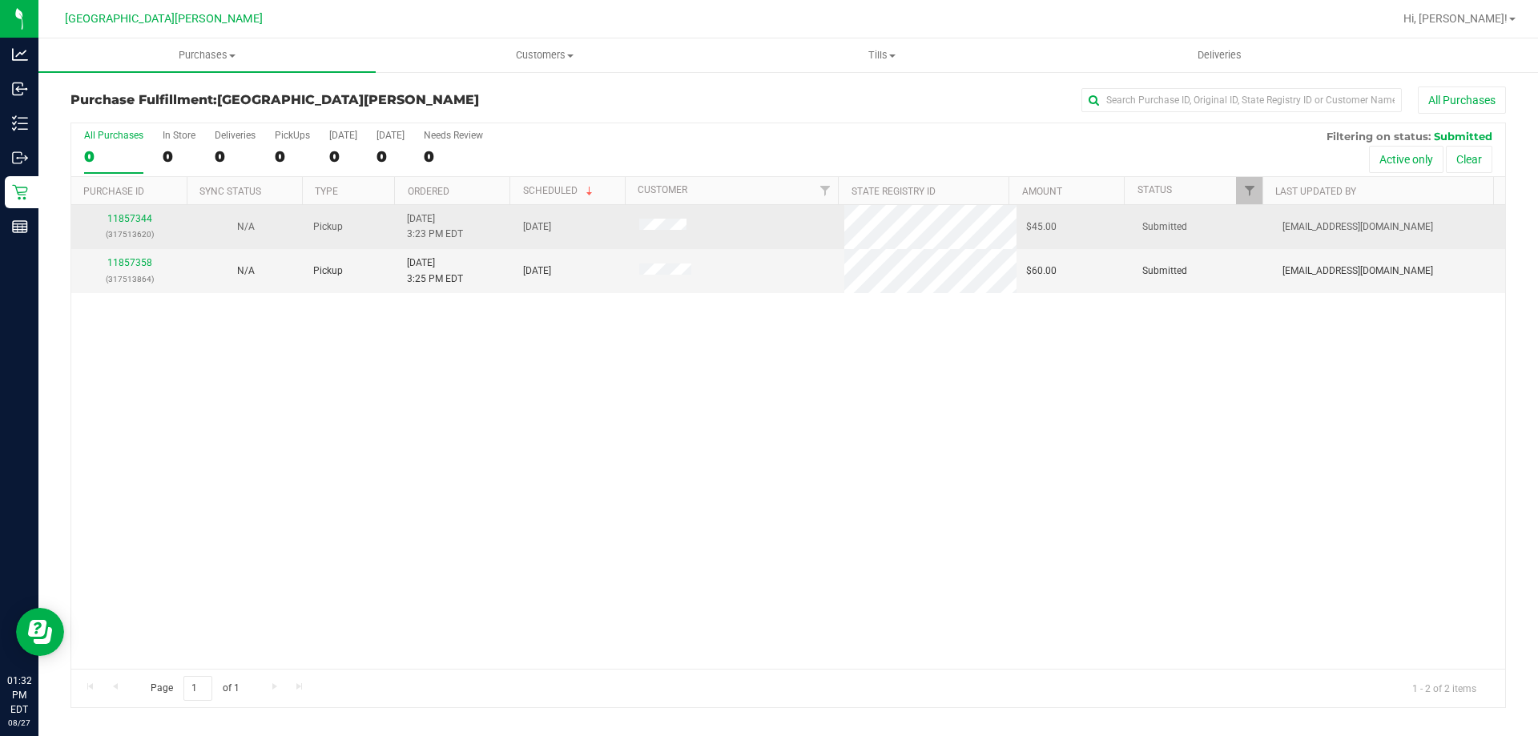
click at [131, 211] on td "11857344 (317513620)" at bounding box center [129, 227] width 116 height 44
click at [125, 221] on link "11857344" at bounding box center [129, 218] width 45 height 11
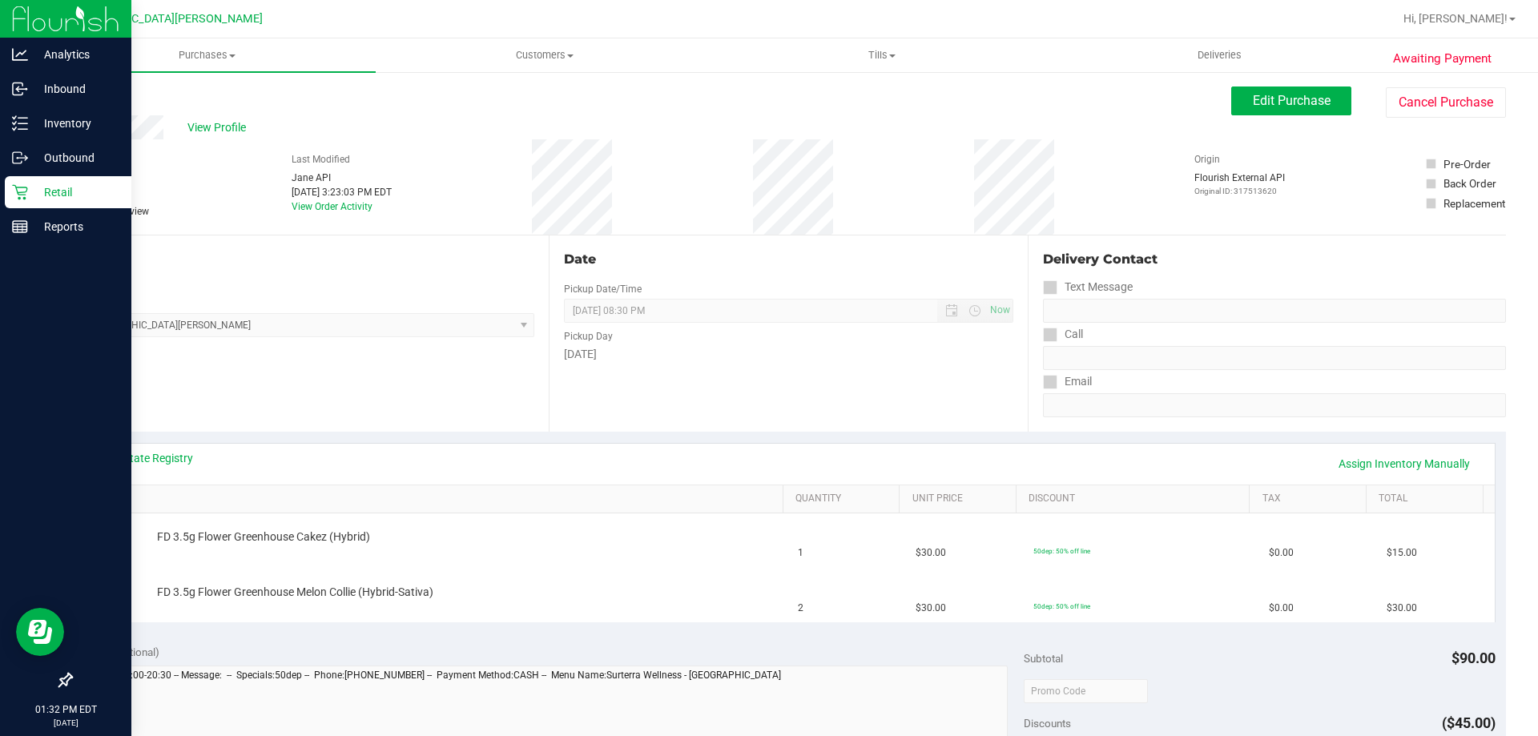
click at [10, 196] on div "Retail" at bounding box center [68, 192] width 127 height 32
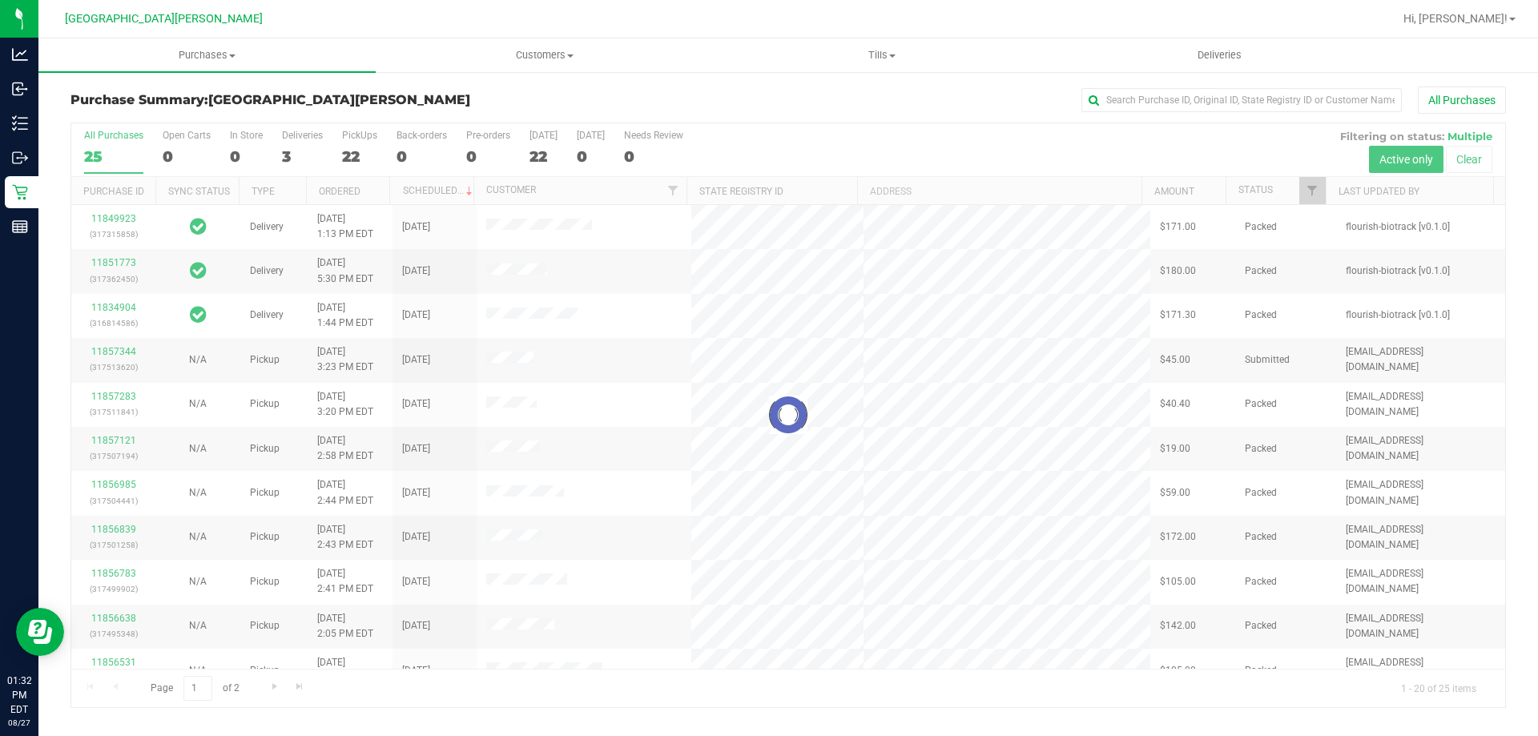
click at [356, 143] on div at bounding box center [788, 415] width 1434 height 584
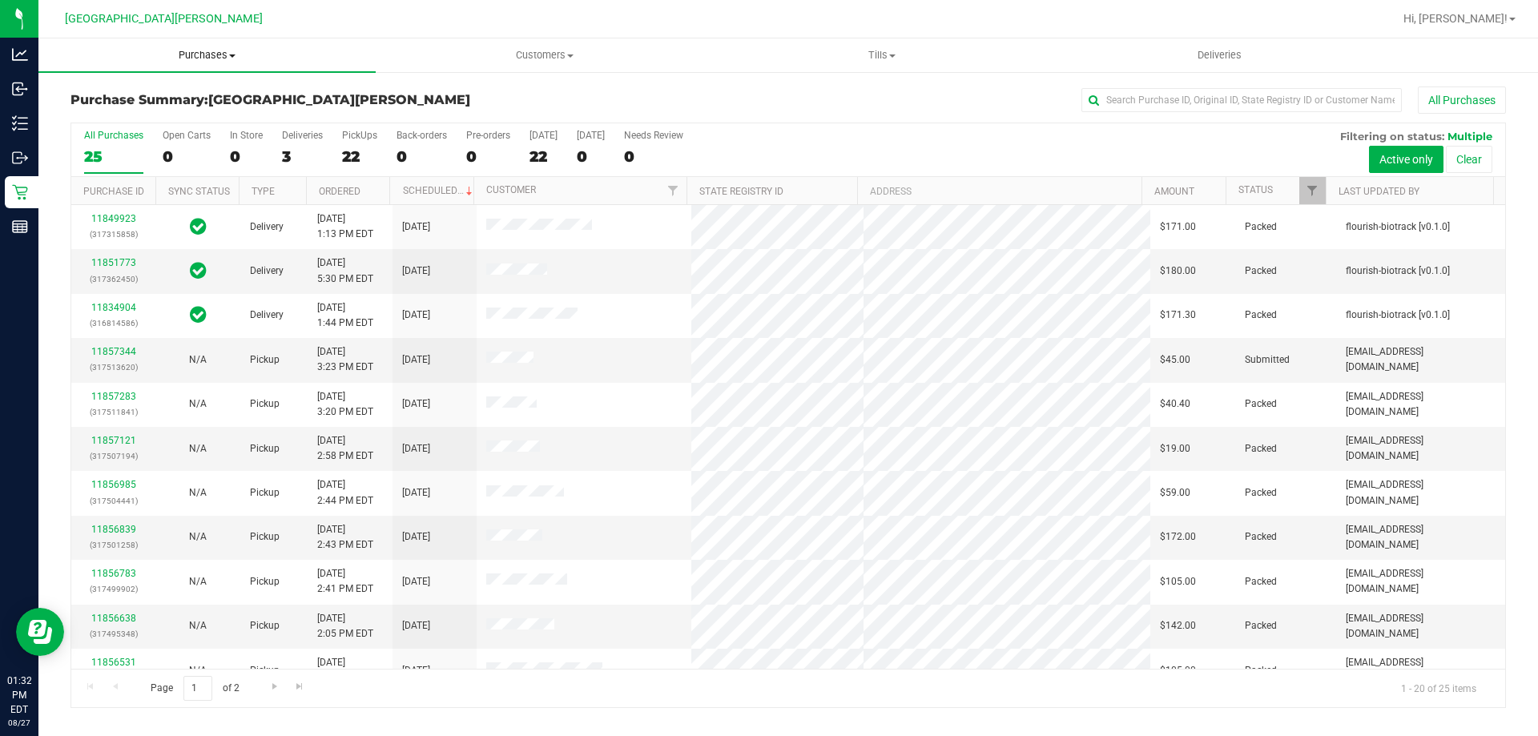
click at [206, 58] on span "Purchases" at bounding box center [206, 55] width 337 height 14
click at [146, 123] on li "Fulfillment" at bounding box center [206, 116] width 337 height 19
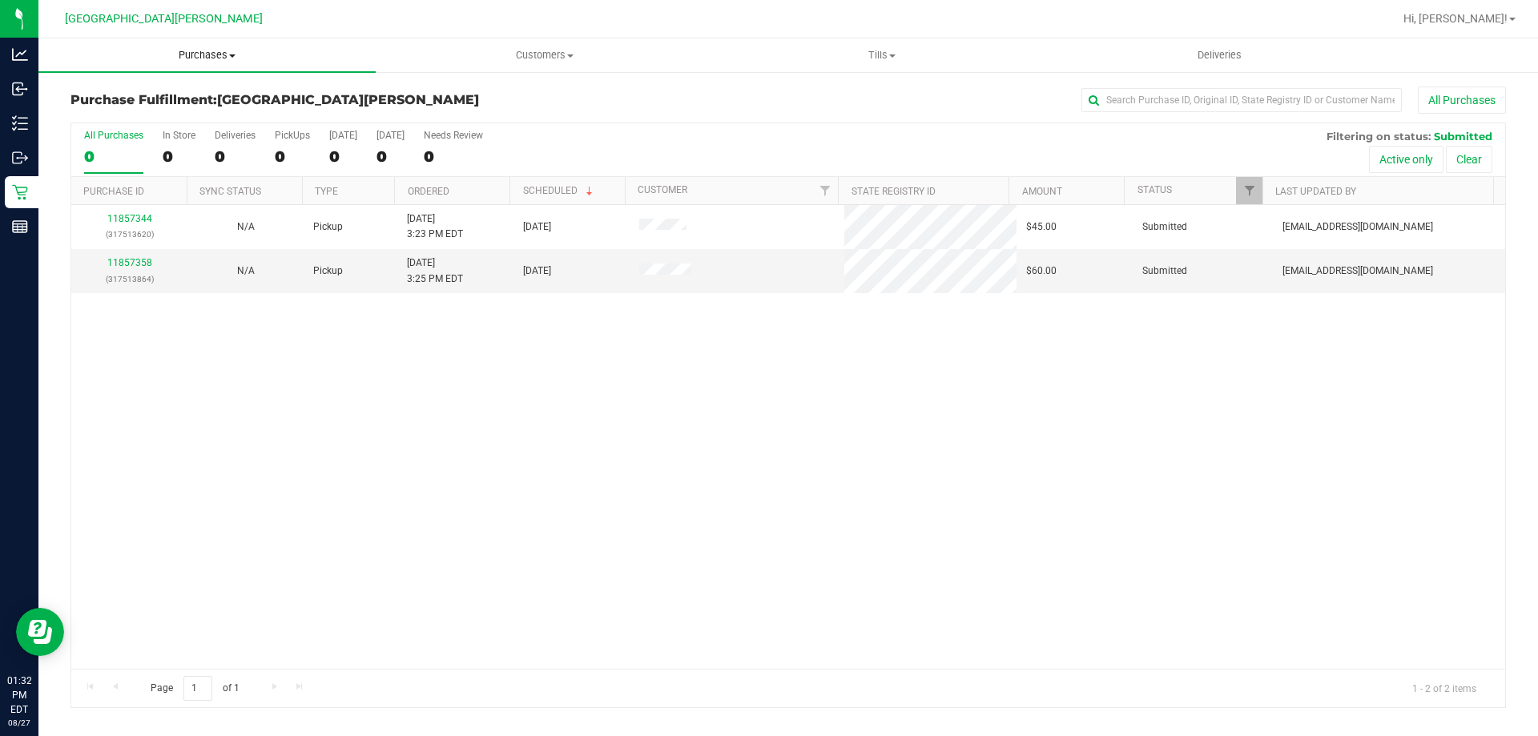
click at [198, 57] on span "Purchases" at bounding box center [206, 55] width 337 height 14
click at [143, 122] on li "Fulfillment" at bounding box center [206, 116] width 337 height 19
click at [285, 143] on label "PickUps 2" at bounding box center [292, 152] width 35 height 44
click at [0, 0] on input "PickUps 2" at bounding box center [0, 0] width 0 height 0
click at [318, 564] on div "11857344 (317513620) N/A Pickup [DATE] 3:23 PM EDT 8/27/2025 $45.00 Submitted […" at bounding box center [788, 437] width 1434 height 464
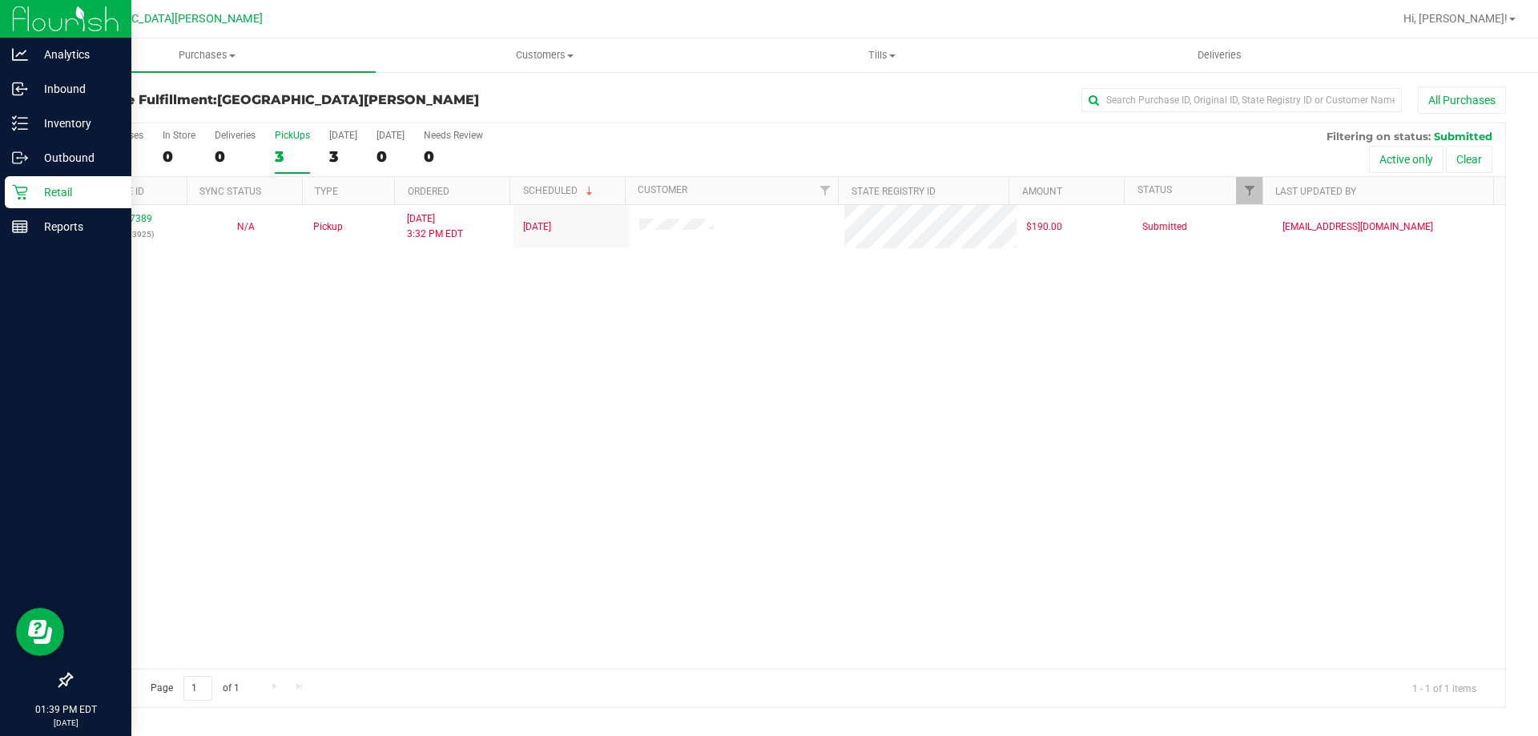
click at [0, 203] on link "Retail" at bounding box center [65, 193] width 131 height 34
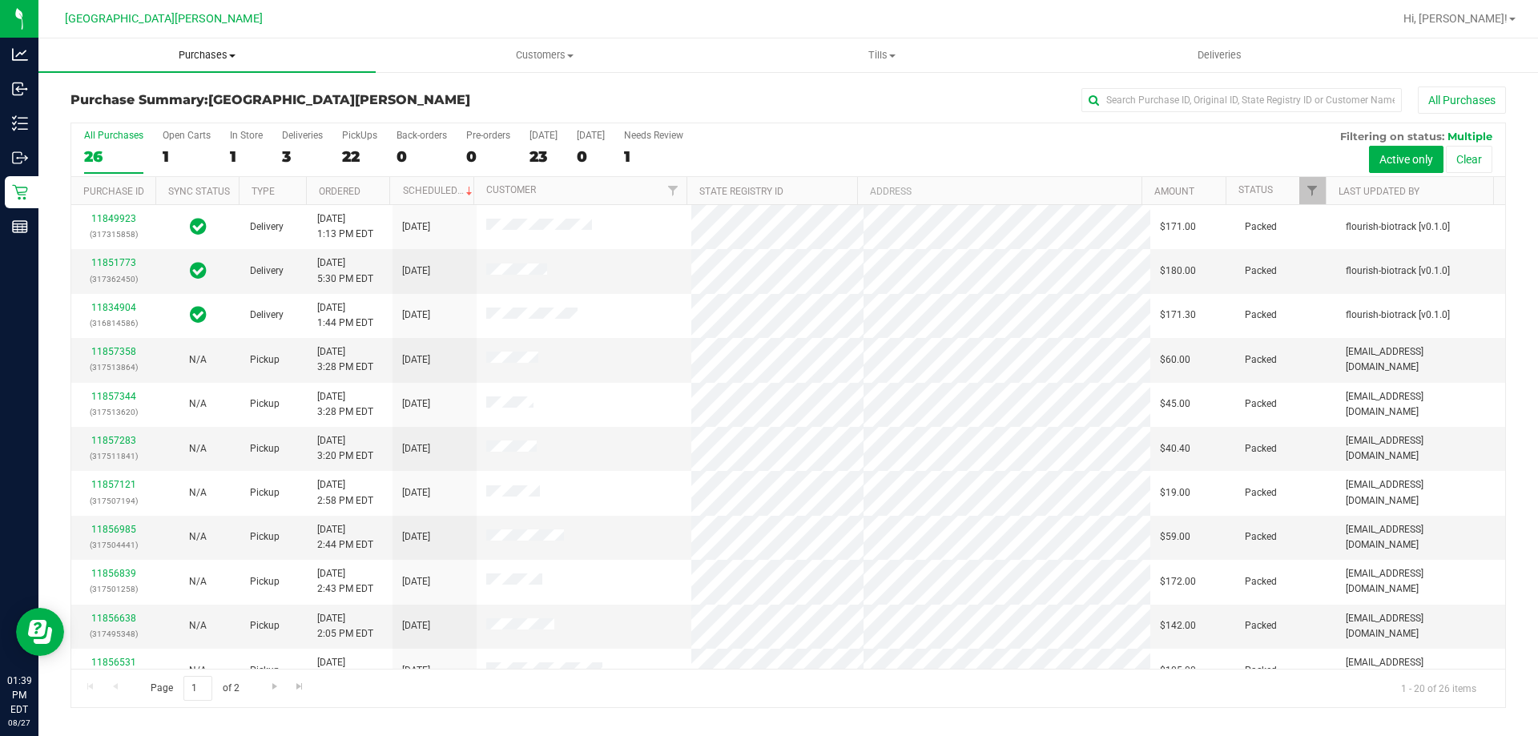
click at [203, 43] on uib-tab-heading "Purchases Summary of purchases Fulfillment All purchases" at bounding box center [206, 55] width 337 height 34
click at [170, 115] on li "Fulfillment" at bounding box center [206, 116] width 337 height 19
